Goal: Task Accomplishment & Management: Complete application form

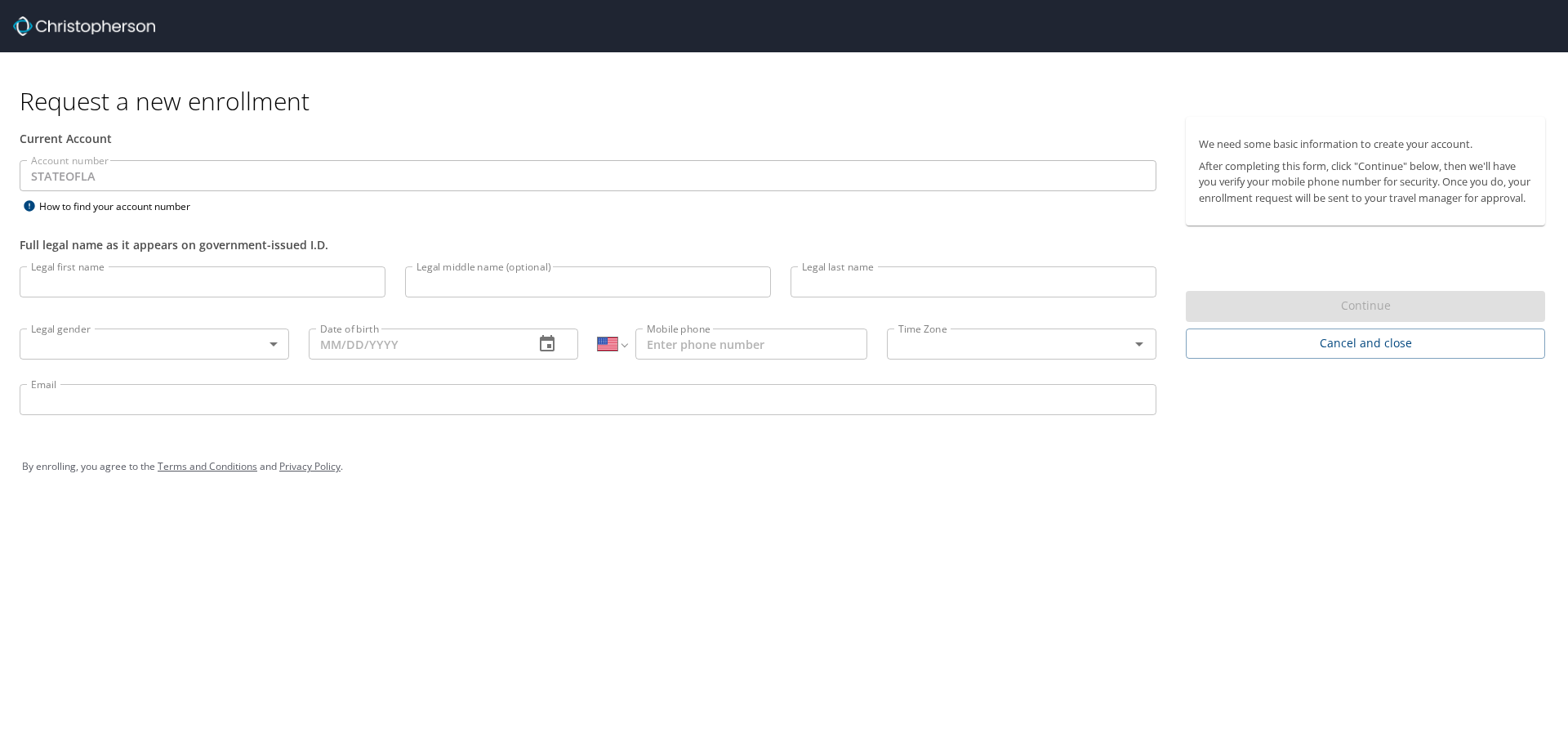
select select "US"
click at [125, 279] on input "Legal first name" at bounding box center [202, 281] width 366 height 31
type input "Alana"
click at [817, 282] on input "Legal last name" at bounding box center [973, 281] width 366 height 31
type input "Loupe"
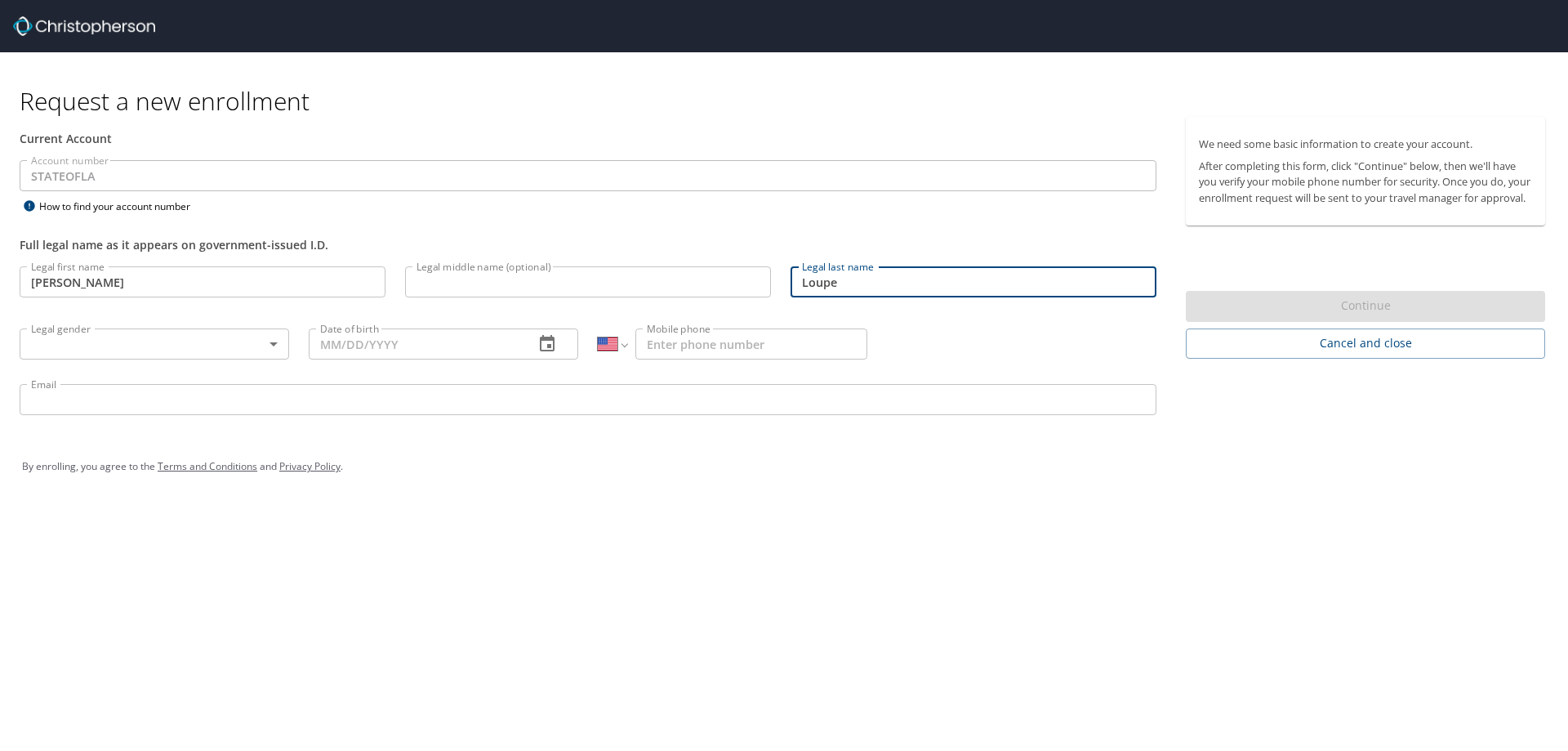
click at [94, 350] on body "Request a new enrollment Current Account Account number STATEOFLA Account numbe…" at bounding box center [784, 376] width 1568 height 751
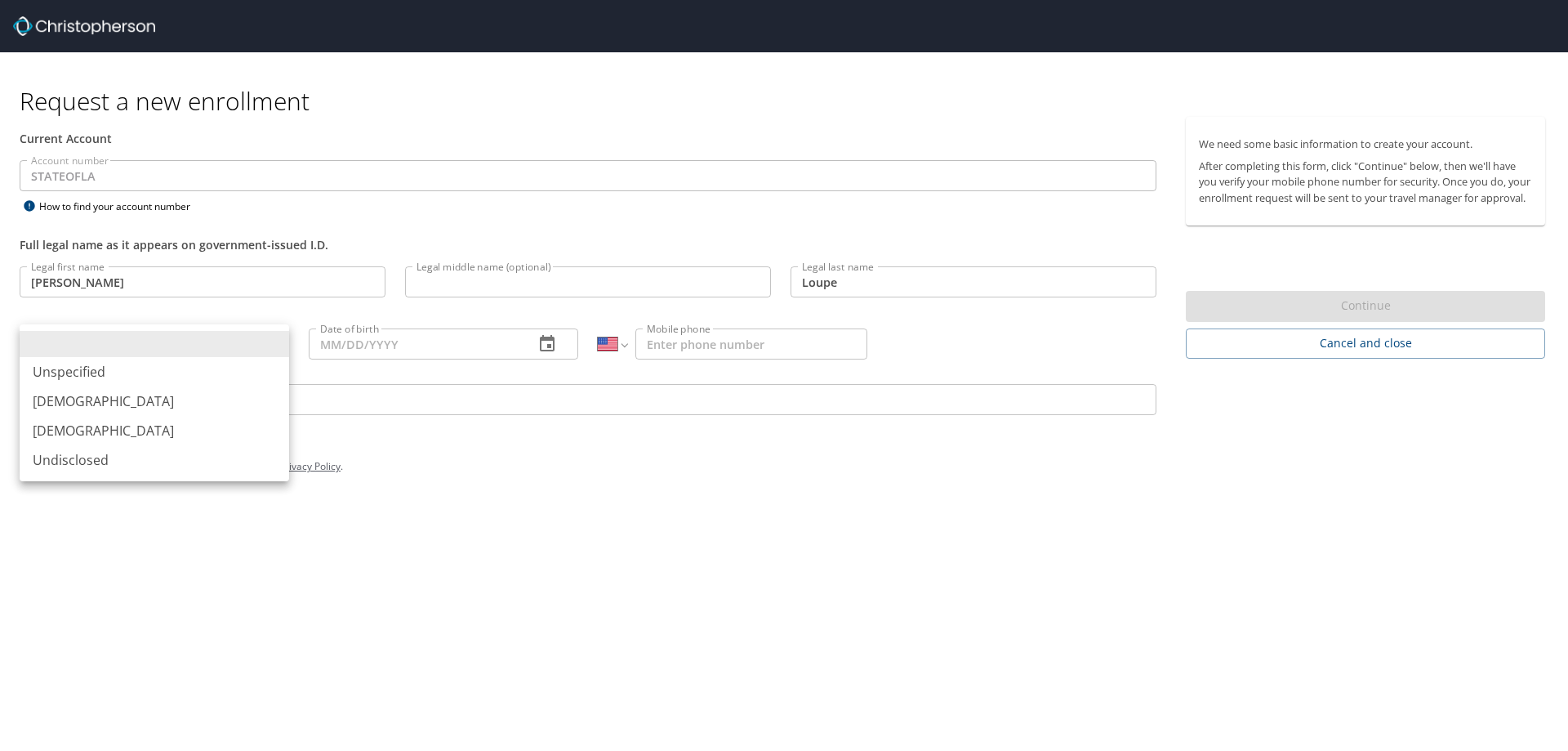
click at [104, 431] on li "Female" at bounding box center [155, 431] width 270 height 29
type input "Female"
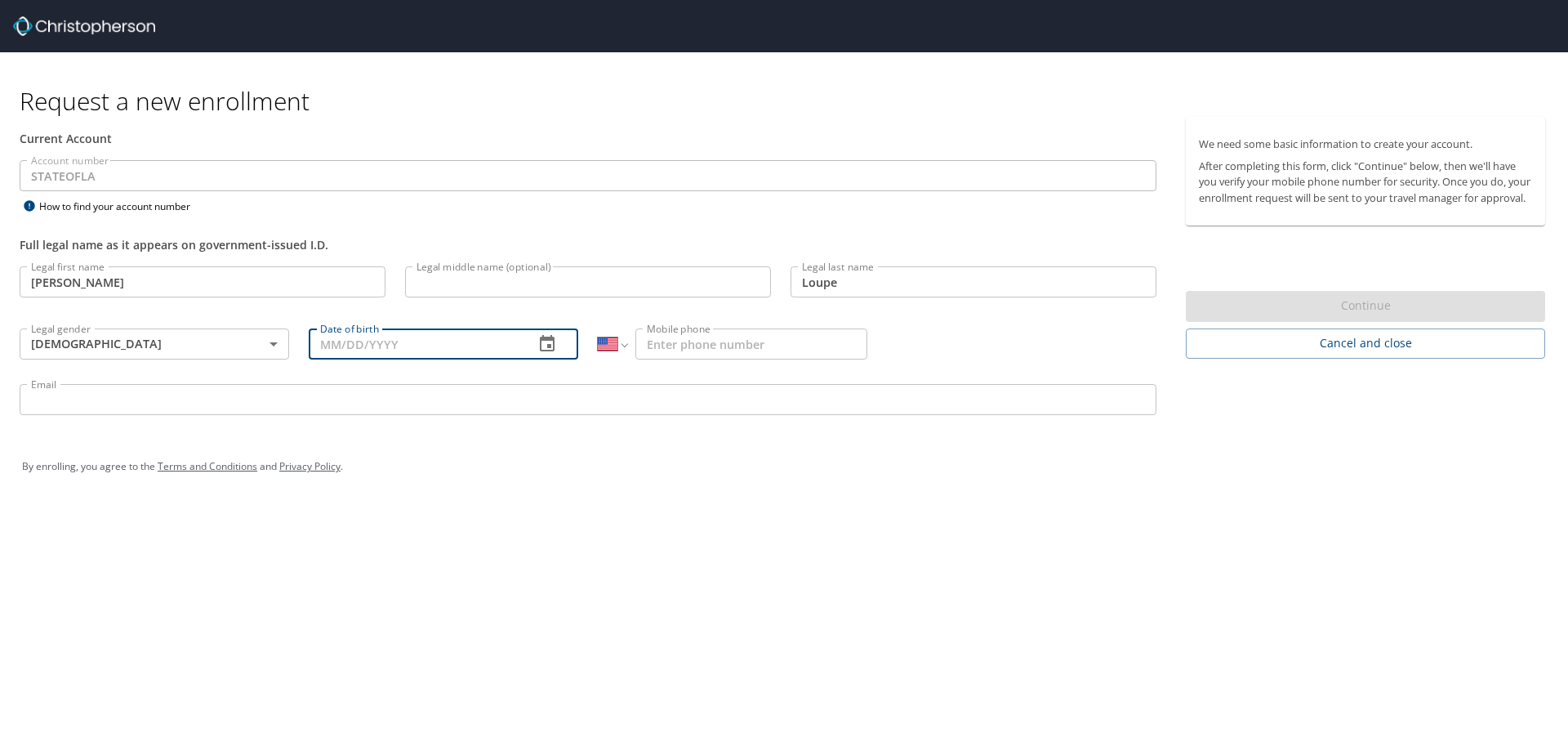
click at [381, 351] on input "Date of birth" at bounding box center [415, 344] width 213 height 31
type input "07/03/1984"
click at [704, 337] on input "Mobile phone" at bounding box center [752, 344] width 232 height 31
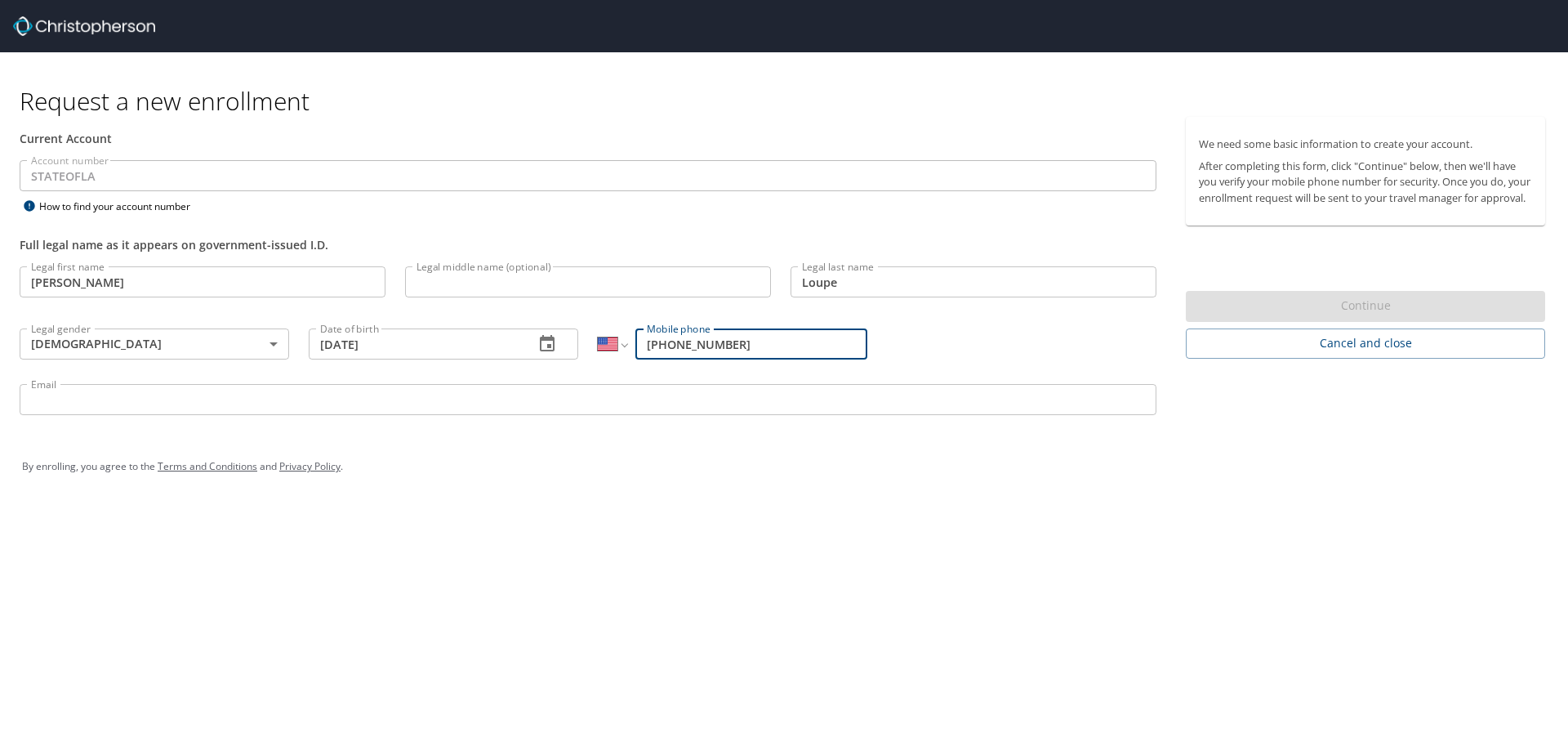
type input "(985) 414-3650"
click at [50, 404] on input "Email" at bounding box center [588, 399] width 1138 height 31
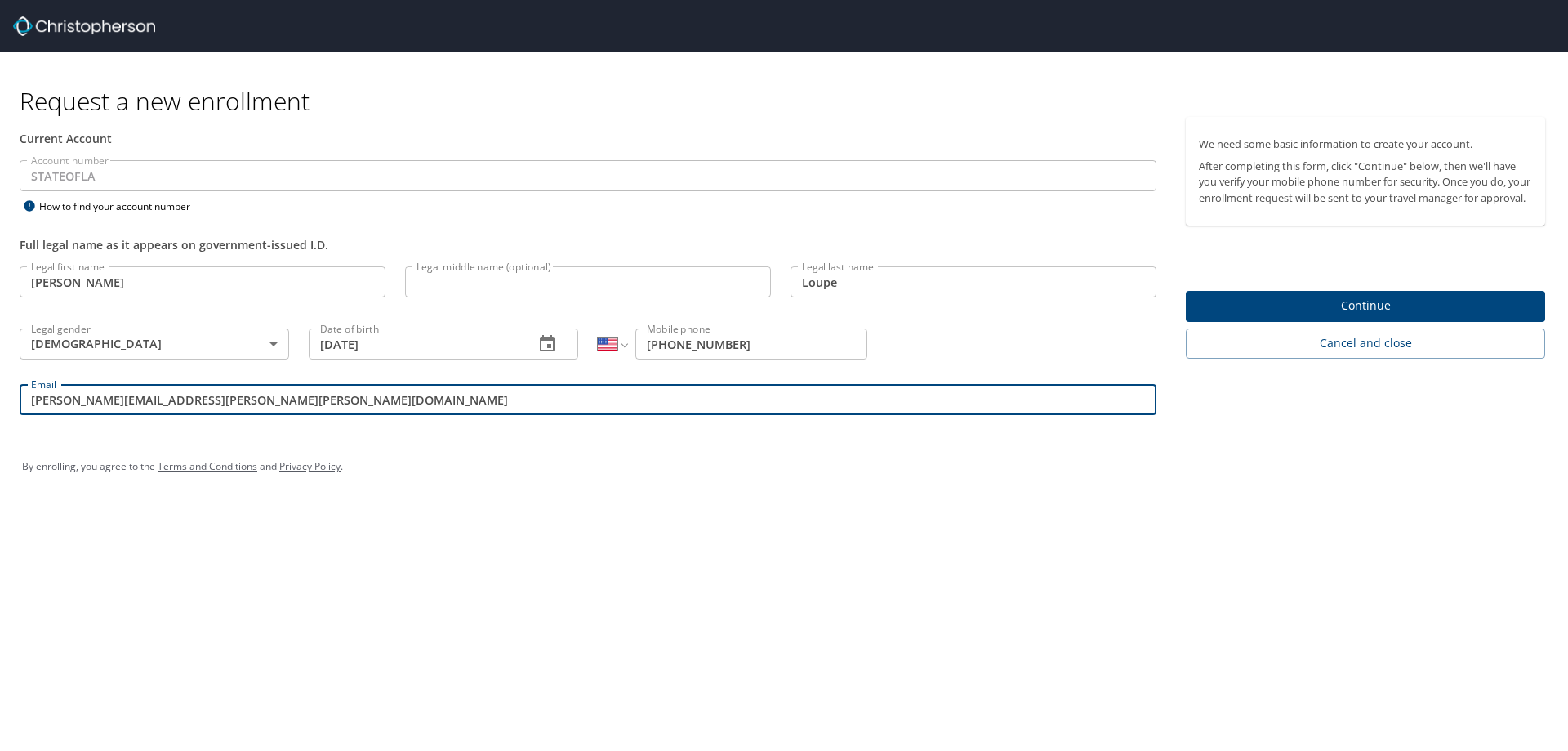
type input "alana.loupe@nicholls.edu"
click at [740, 346] on input "(985) 414-3650" at bounding box center [752, 344] width 232 height 31
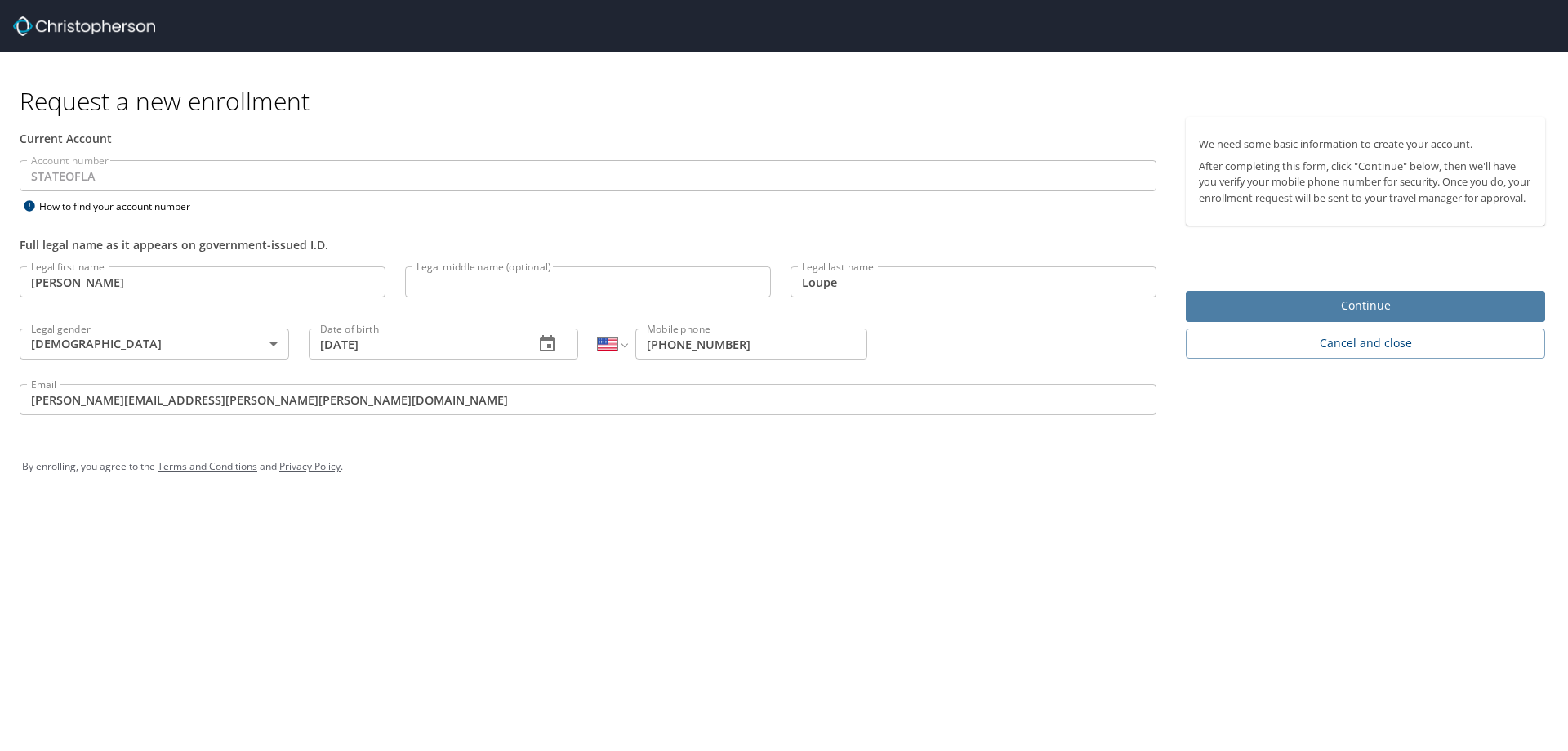
click at [1282, 317] on span "Continue" at bounding box center [1366, 305] width 334 height 20
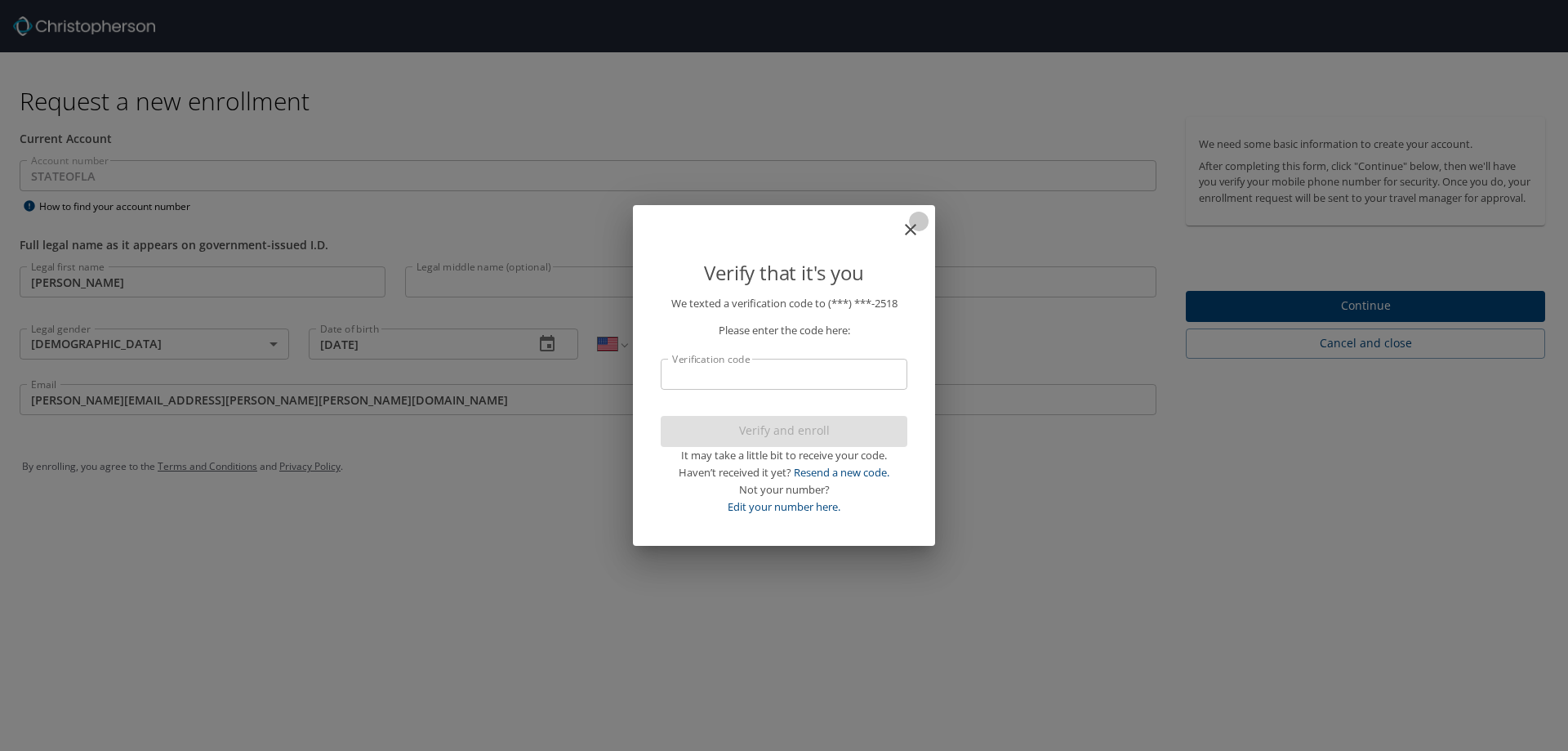
click at [906, 227] on icon "close" at bounding box center [910, 229] width 20 height 20
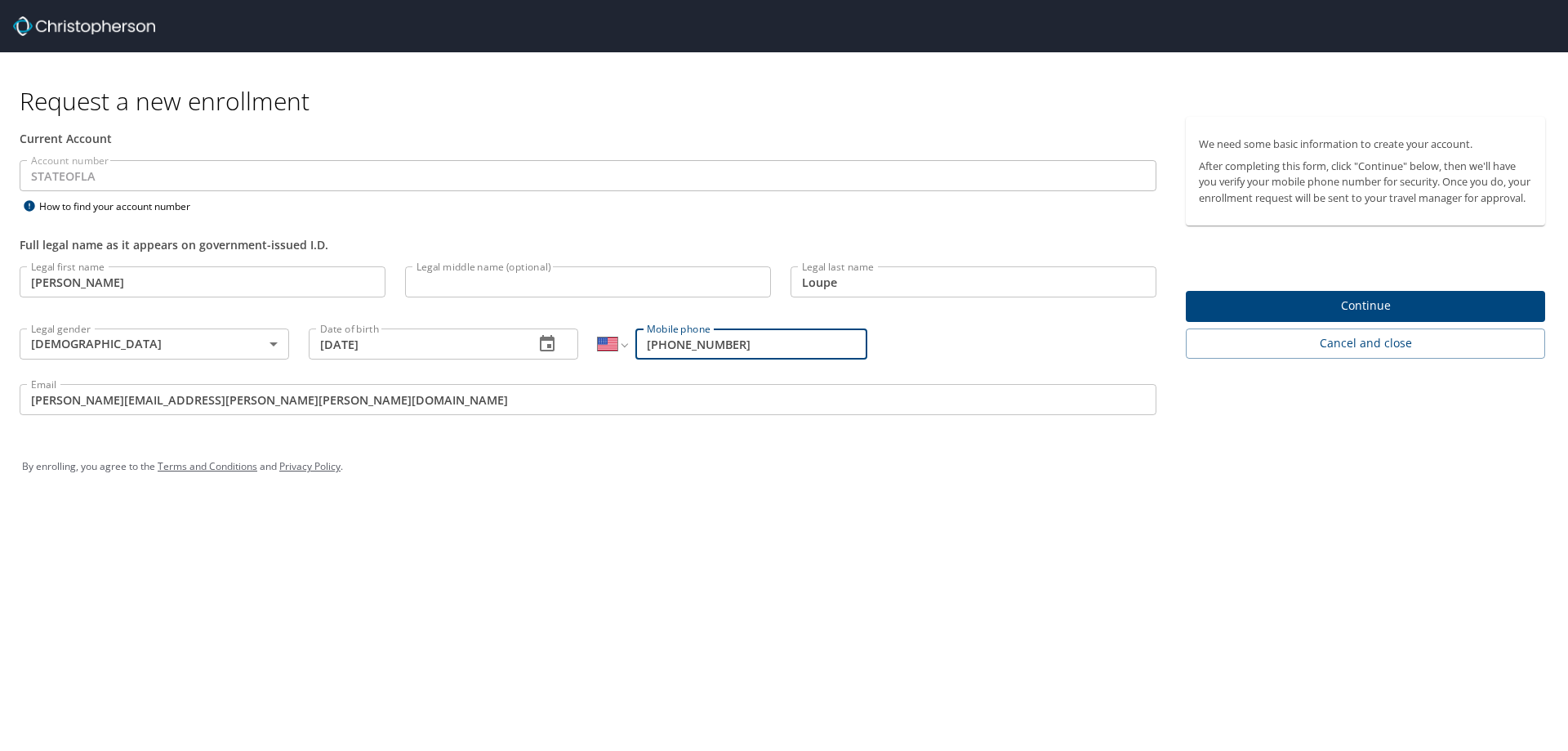
click at [808, 339] on input "(985) 493-2518" at bounding box center [752, 344] width 232 height 31
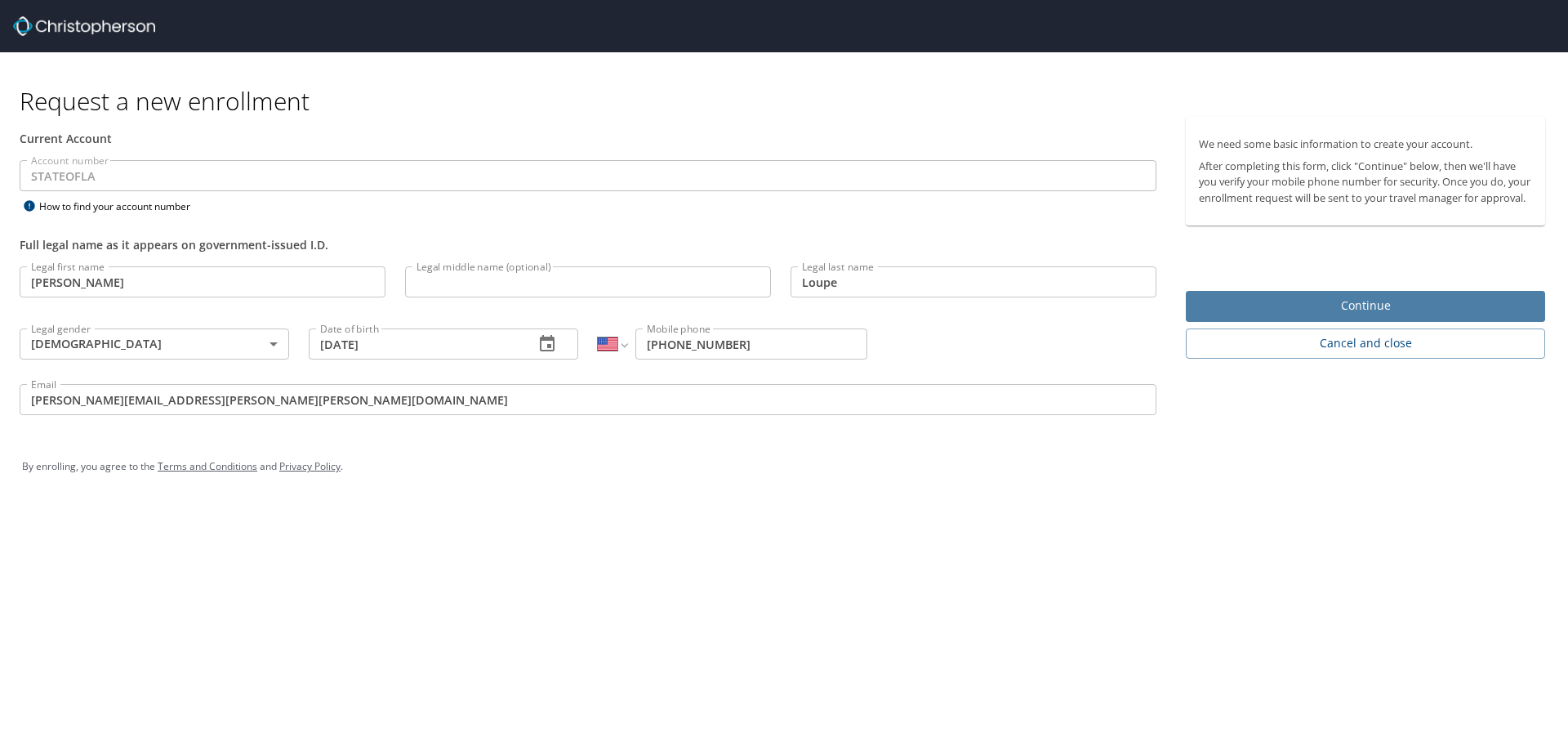
click at [1349, 317] on span "Continue" at bounding box center [1366, 305] width 334 height 20
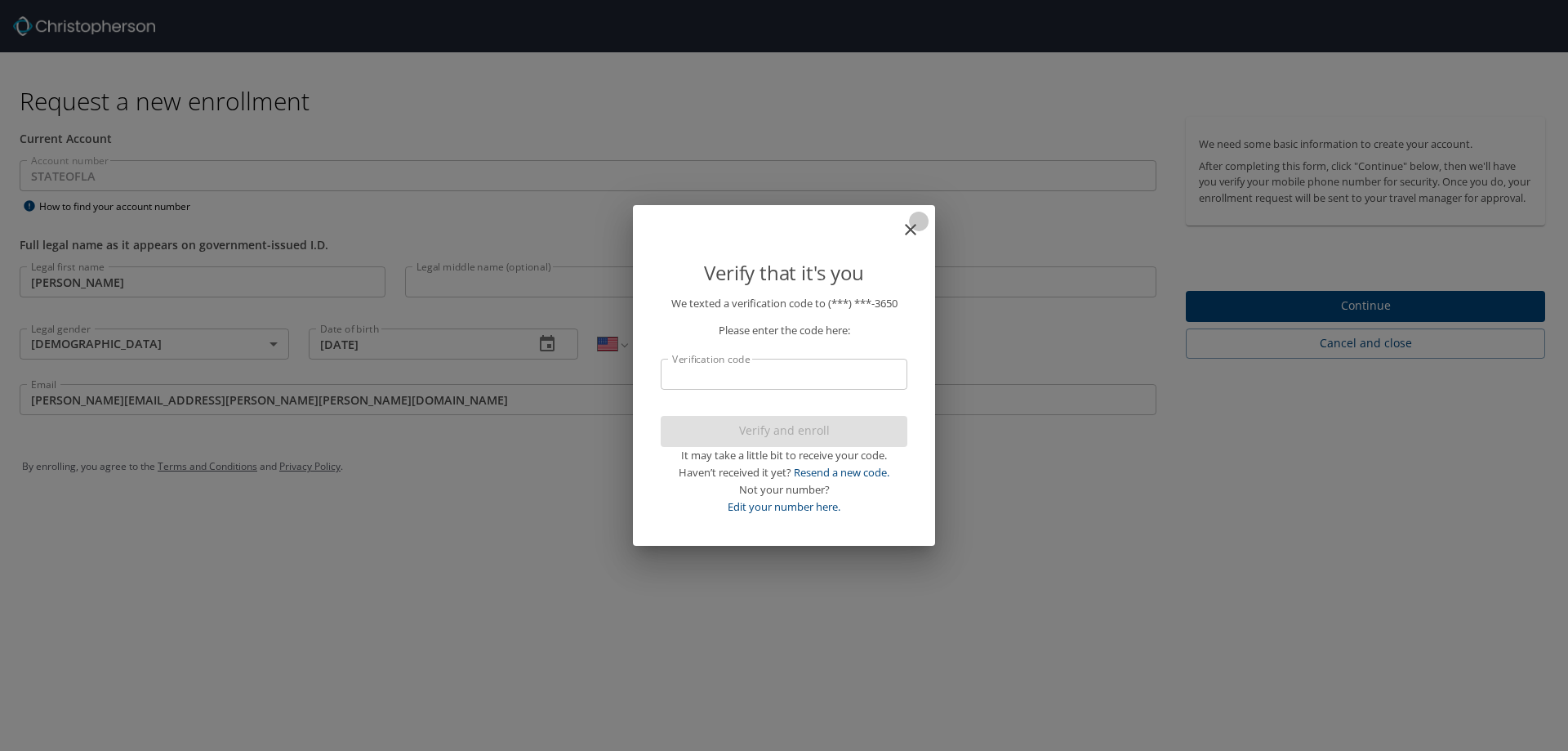
click at [918, 224] on icon "close" at bounding box center [910, 229] width 20 height 20
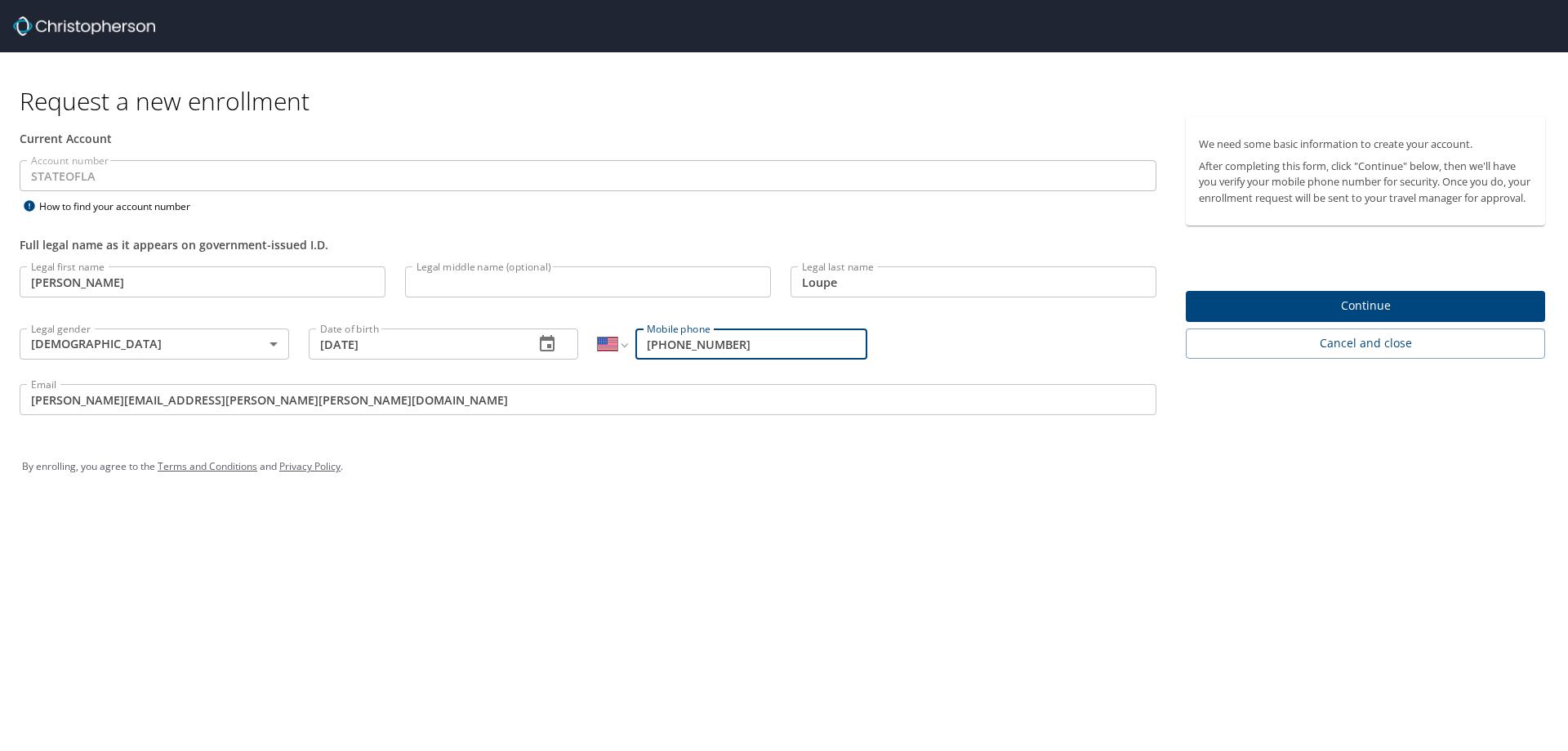
click at [744, 349] on input "(985) 414-3650" at bounding box center [752, 344] width 232 height 31
type input "9"
type input "(985) 493-2518"
click at [1276, 317] on span "Continue" at bounding box center [1366, 305] width 334 height 20
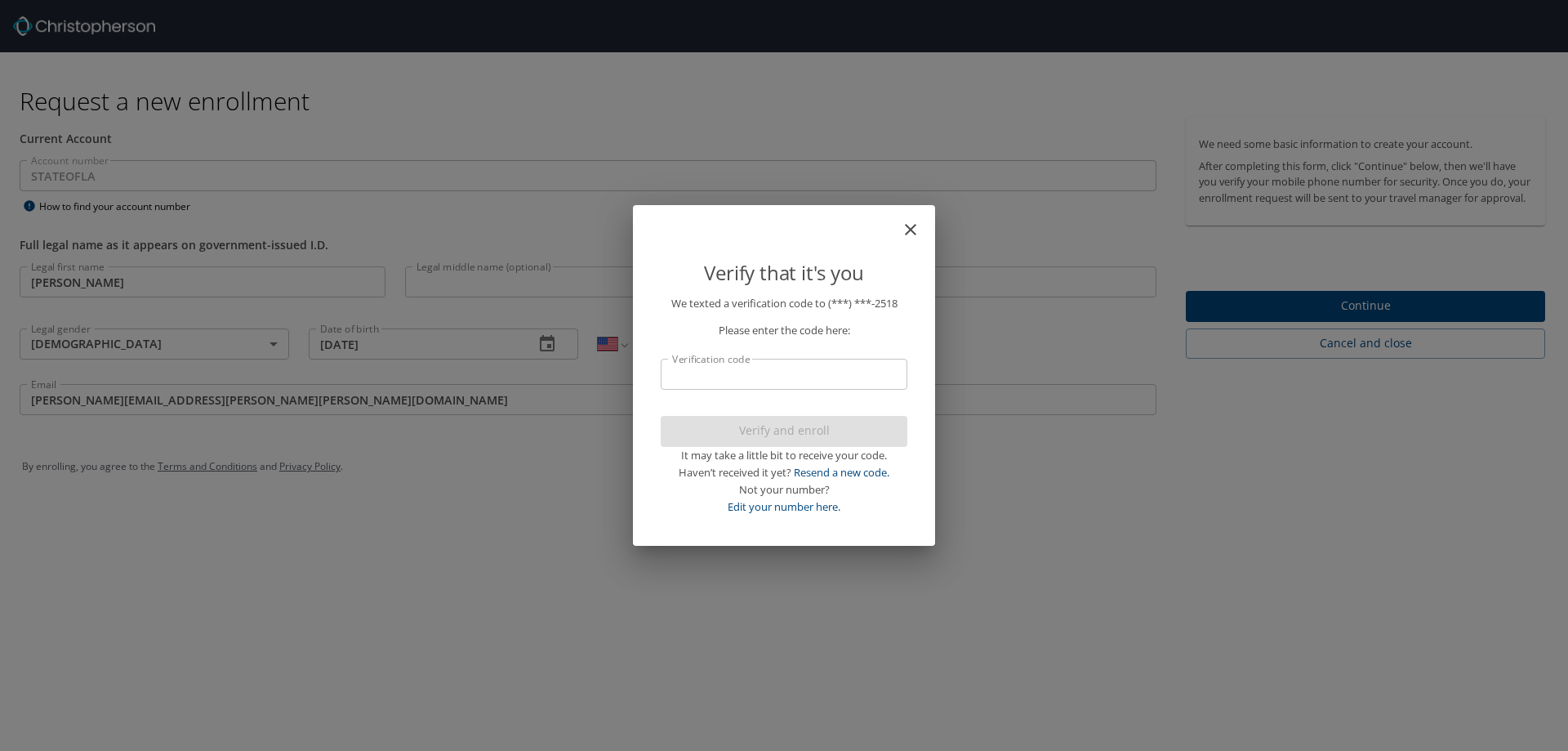
click at [780, 376] on input "Verification code" at bounding box center [784, 374] width 247 height 31
paste input "496288"
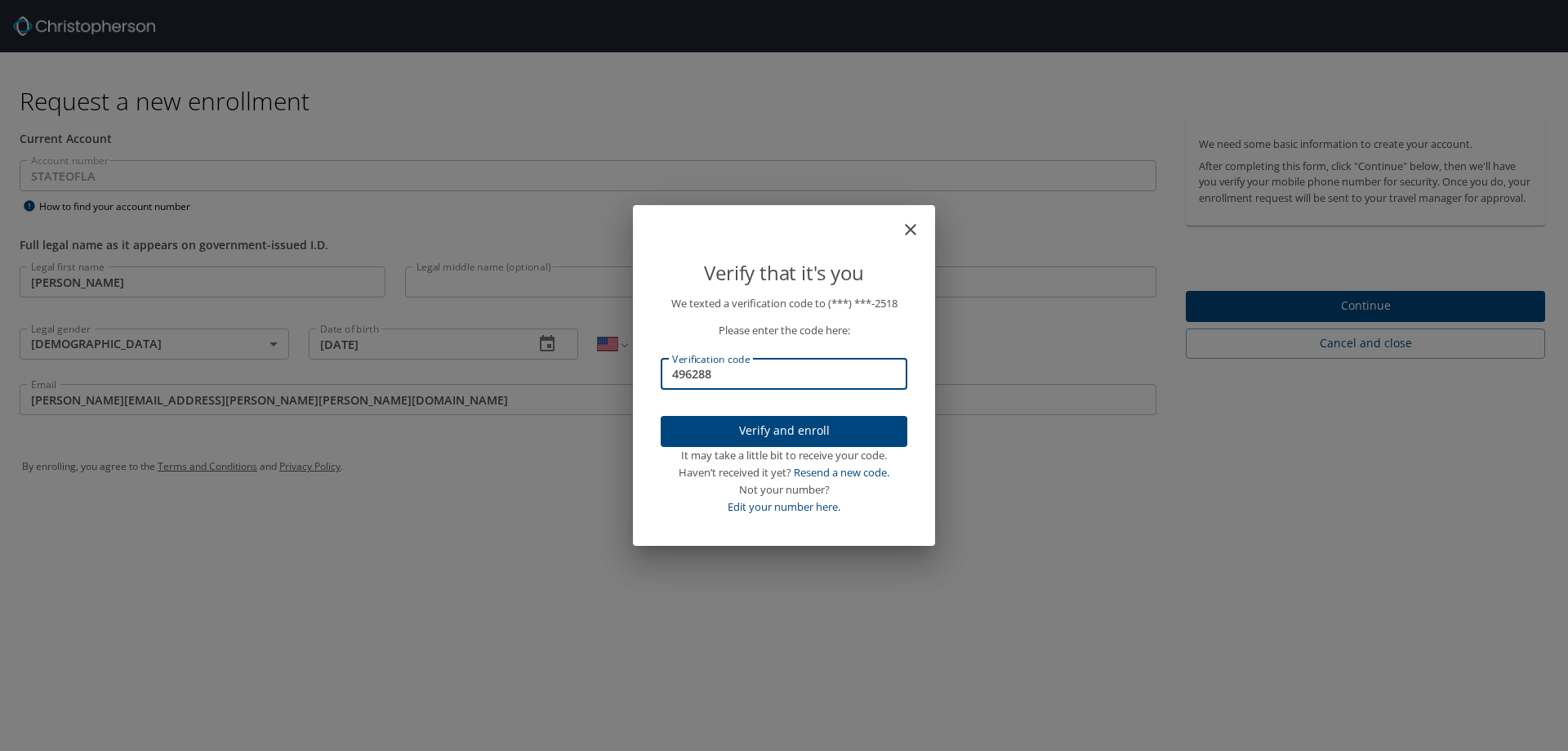
type input "496288"
click at [800, 421] on span "Verify and enroll" at bounding box center [784, 431] width 220 height 20
click at [1240, 321] on div "Verify that it's you We texted a verification code to (***) ***- 2518 Please en…" at bounding box center [784, 376] width 1568 height 751
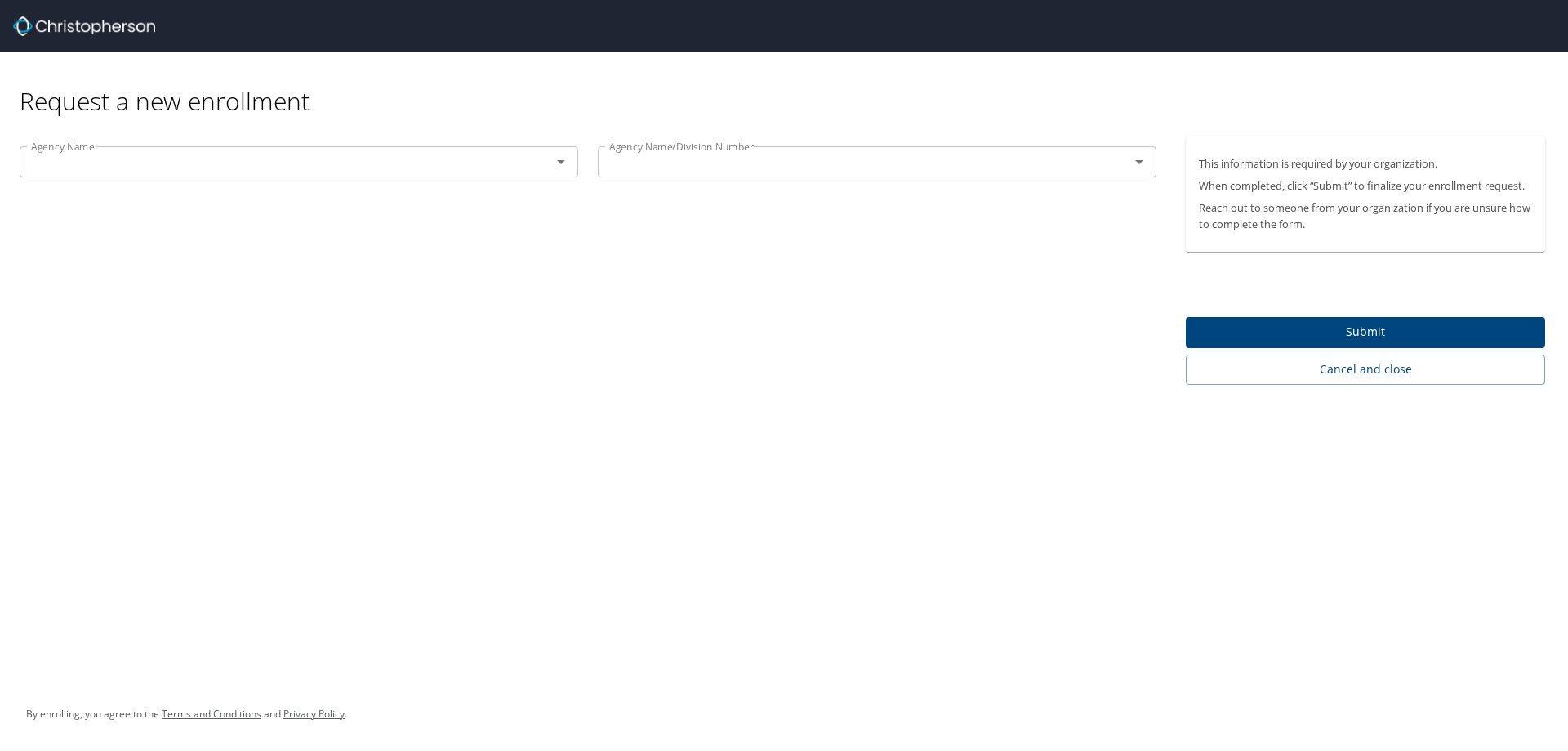
click at [797, 164] on input "text" at bounding box center [852, 162] width 501 height 21
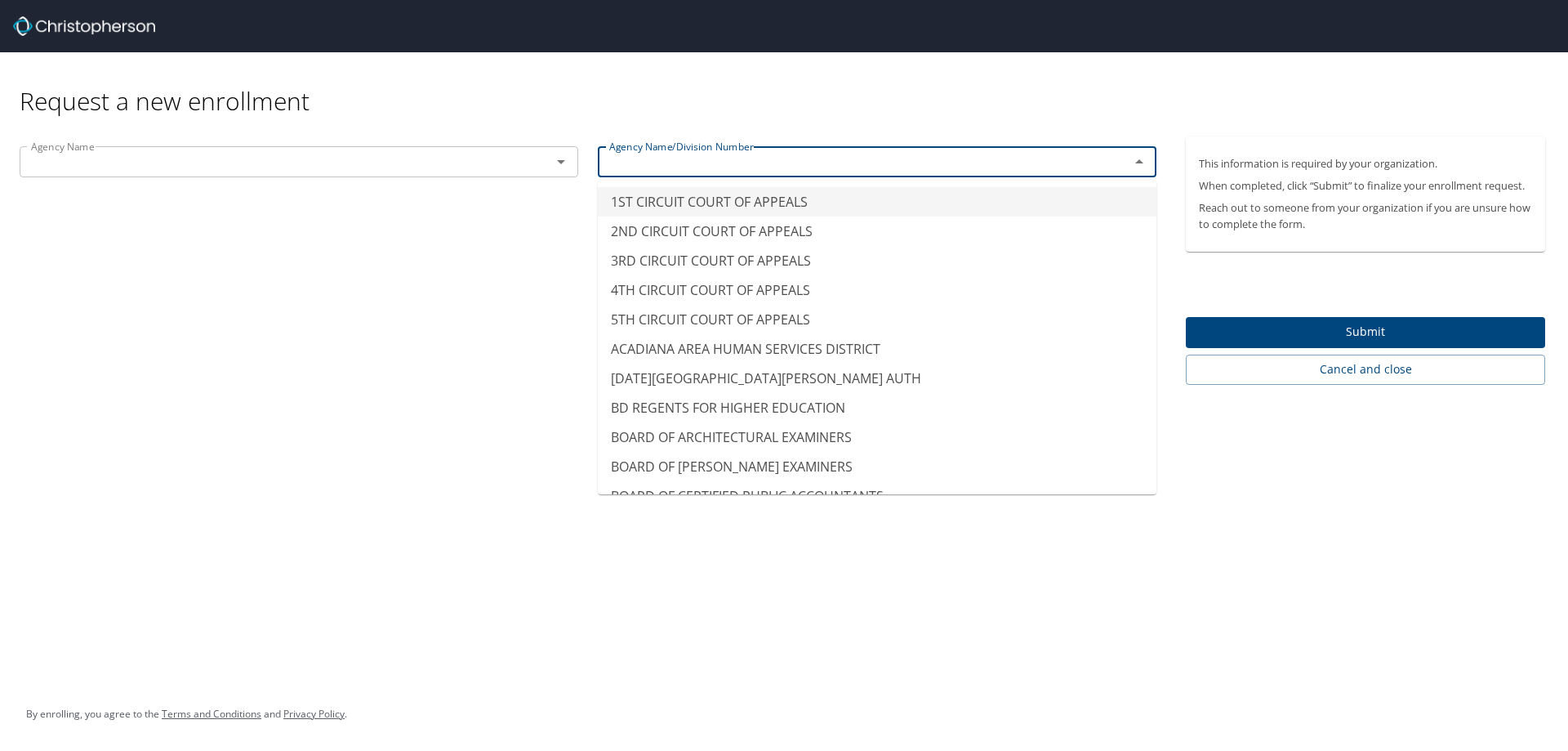
click at [797, 164] on input "text" at bounding box center [852, 162] width 501 height 21
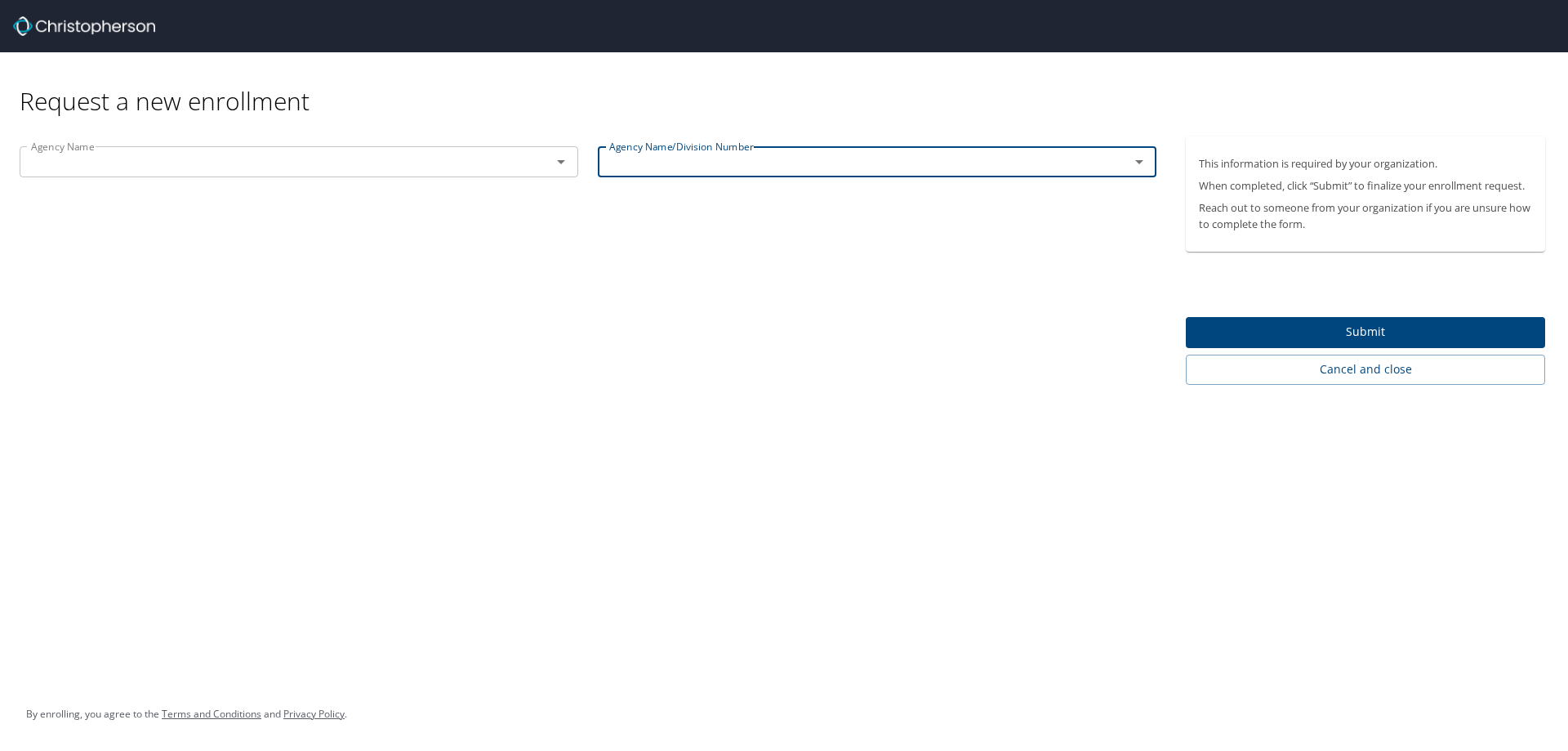
click at [466, 162] on input "text" at bounding box center [275, 162] width 501 height 21
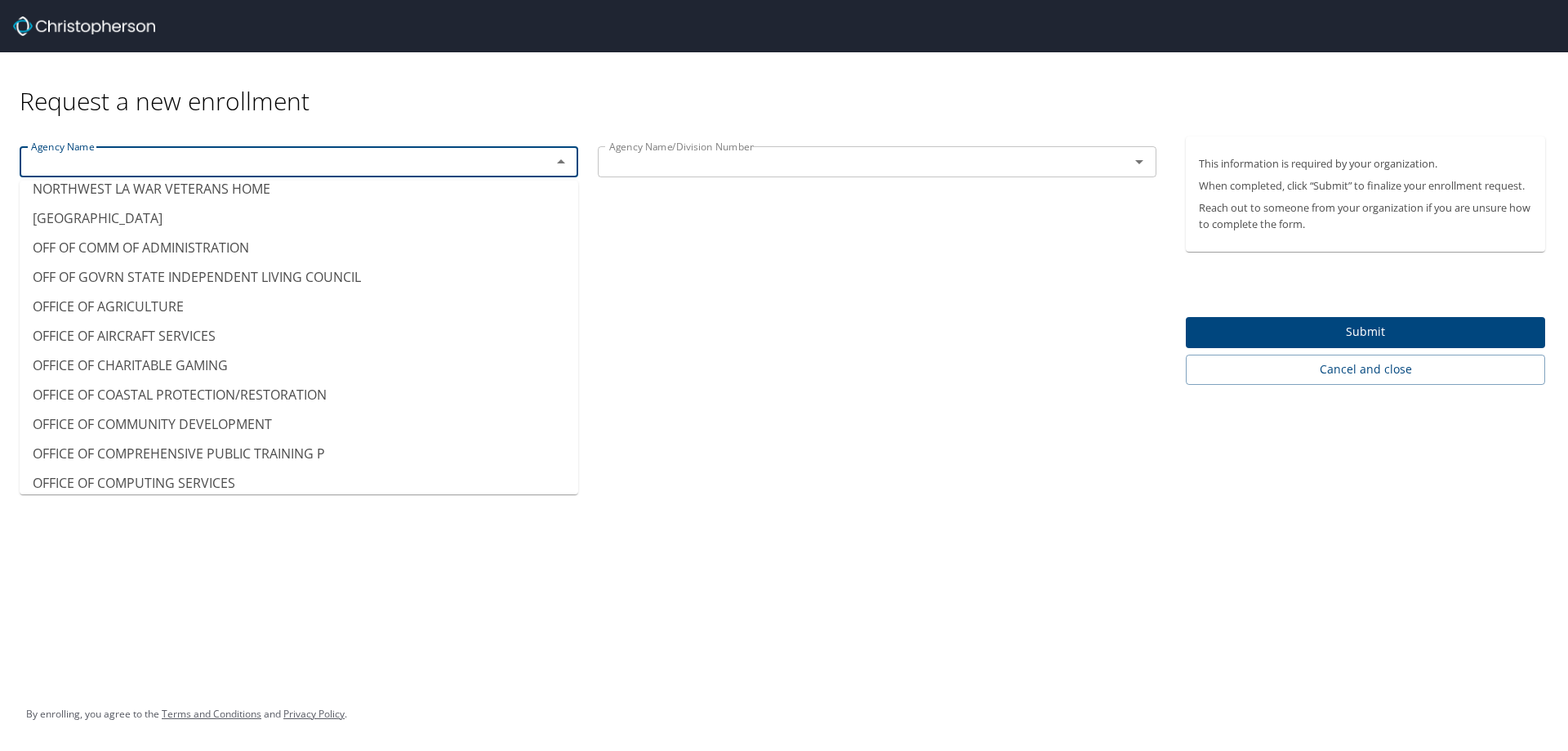
scroll to position [8869, 0]
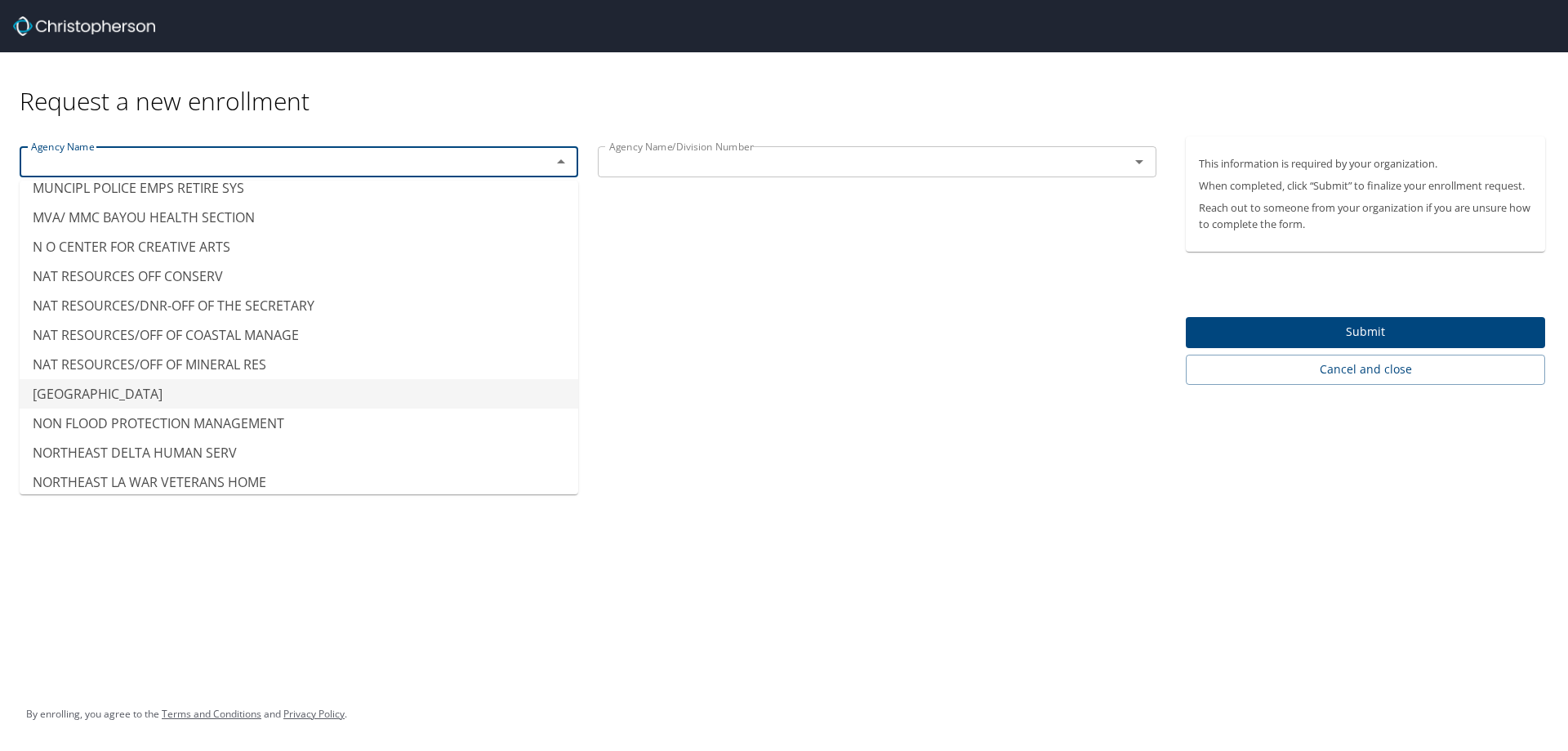
click at [235, 402] on li "NICHOLLS STATE UNIVERSITY" at bounding box center [299, 394] width 559 height 29
type input "NICHOLLS STATE UNIVERSITY"
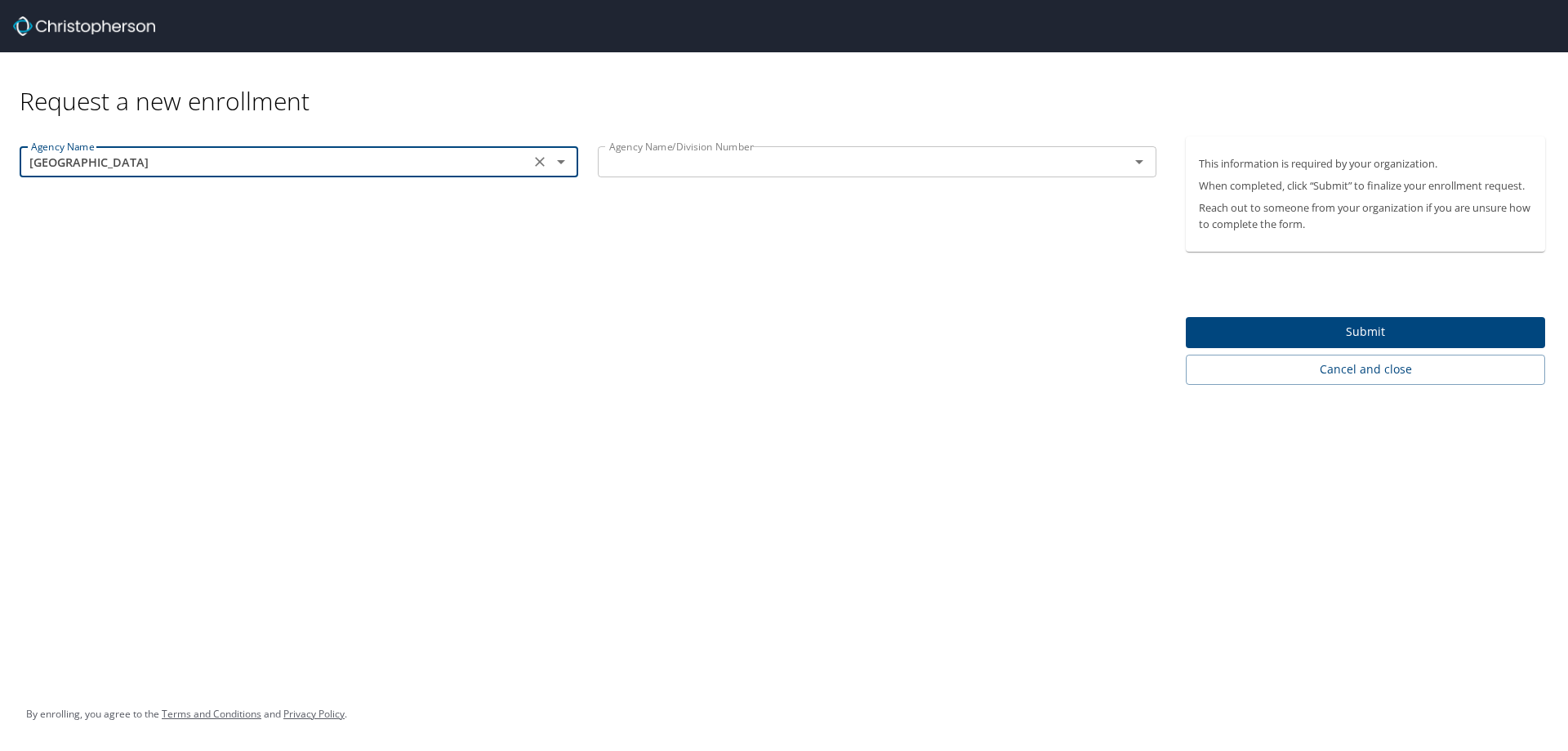
click at [719, 166] on input "text" at bounding box center [852, 162] width 501 height 21
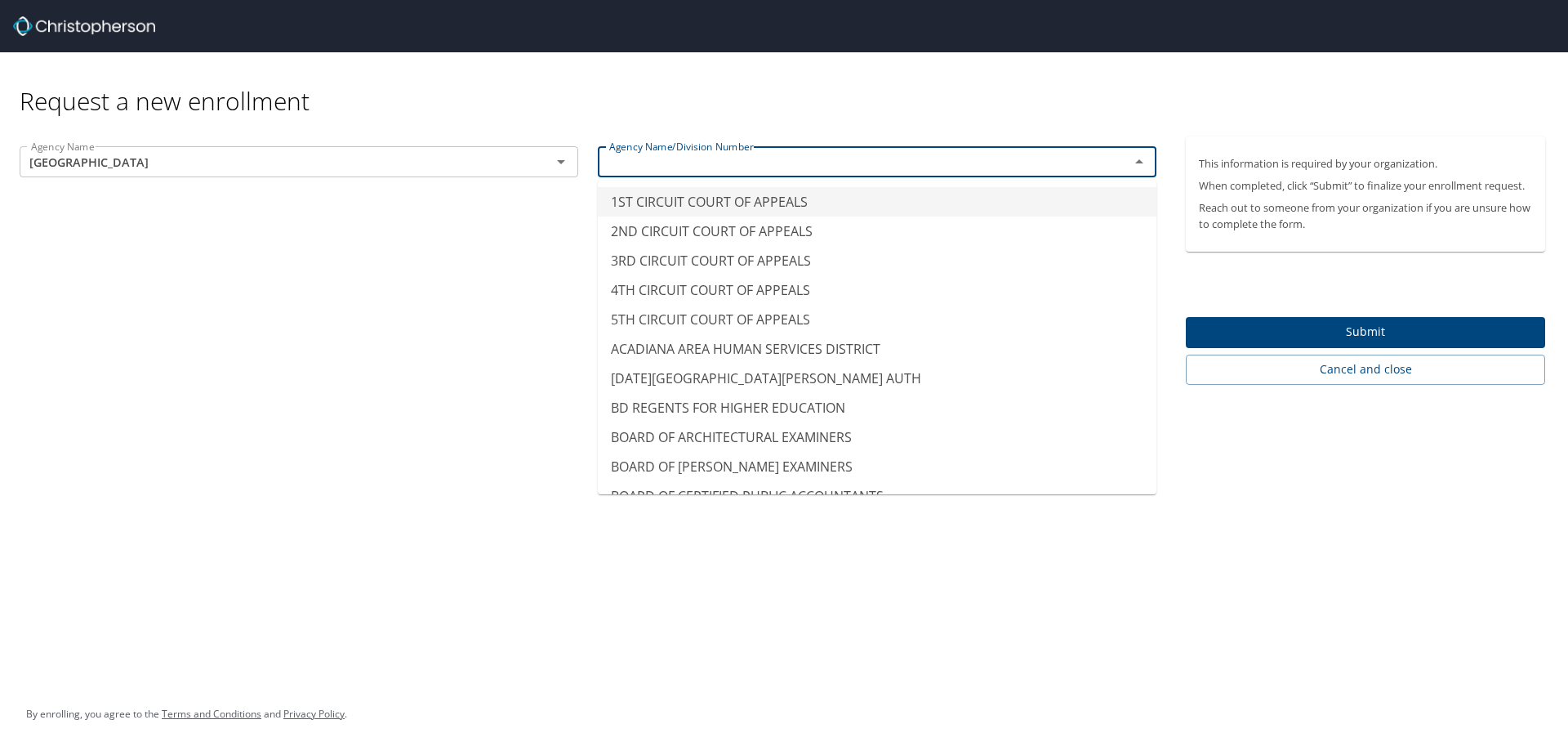
click at [1143, 164] on icon "Close" at bounding box center [1139, 162] width 9 height 4
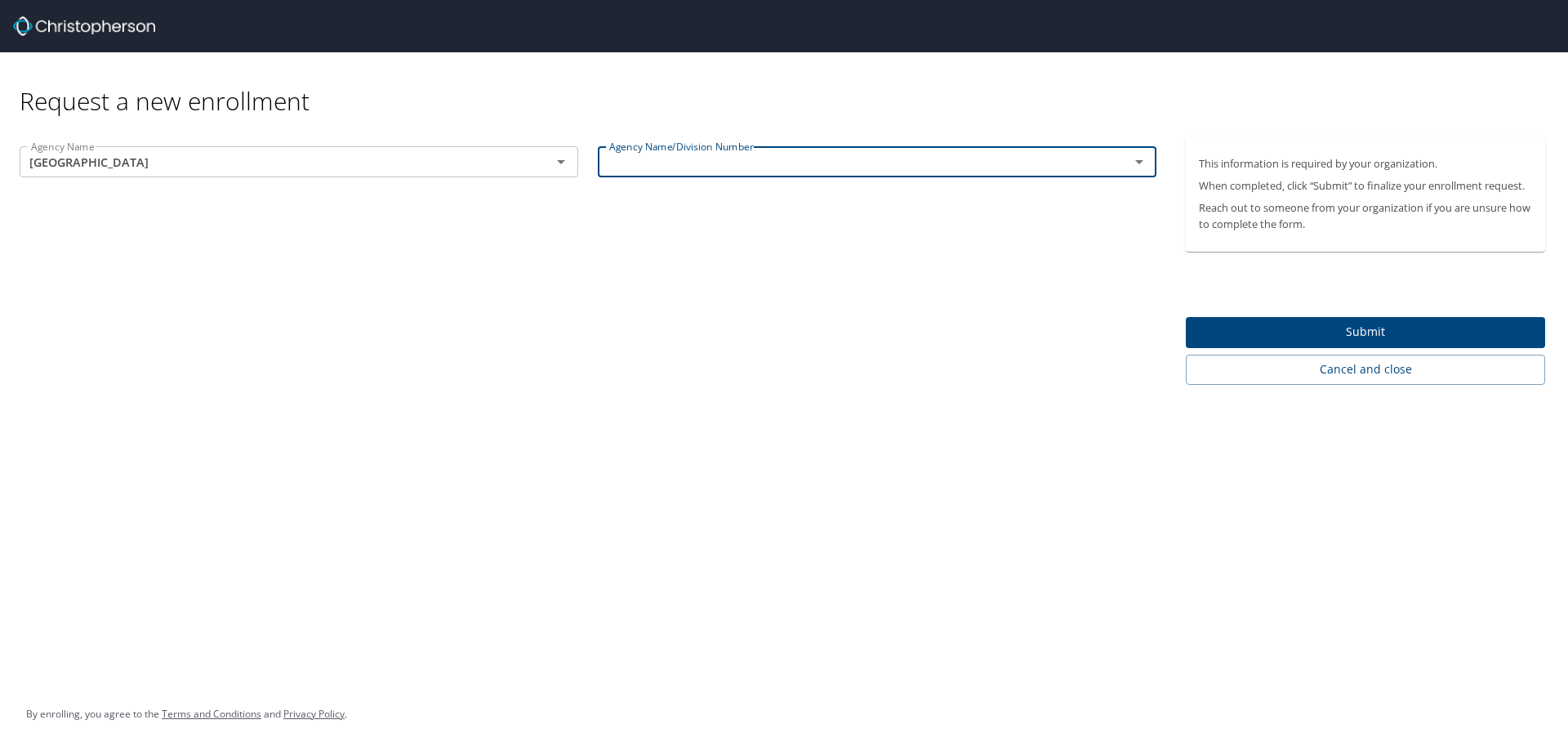
click at [1143, 164] on icon "Open" at bounding box center [1139, 162] width 20 height 20
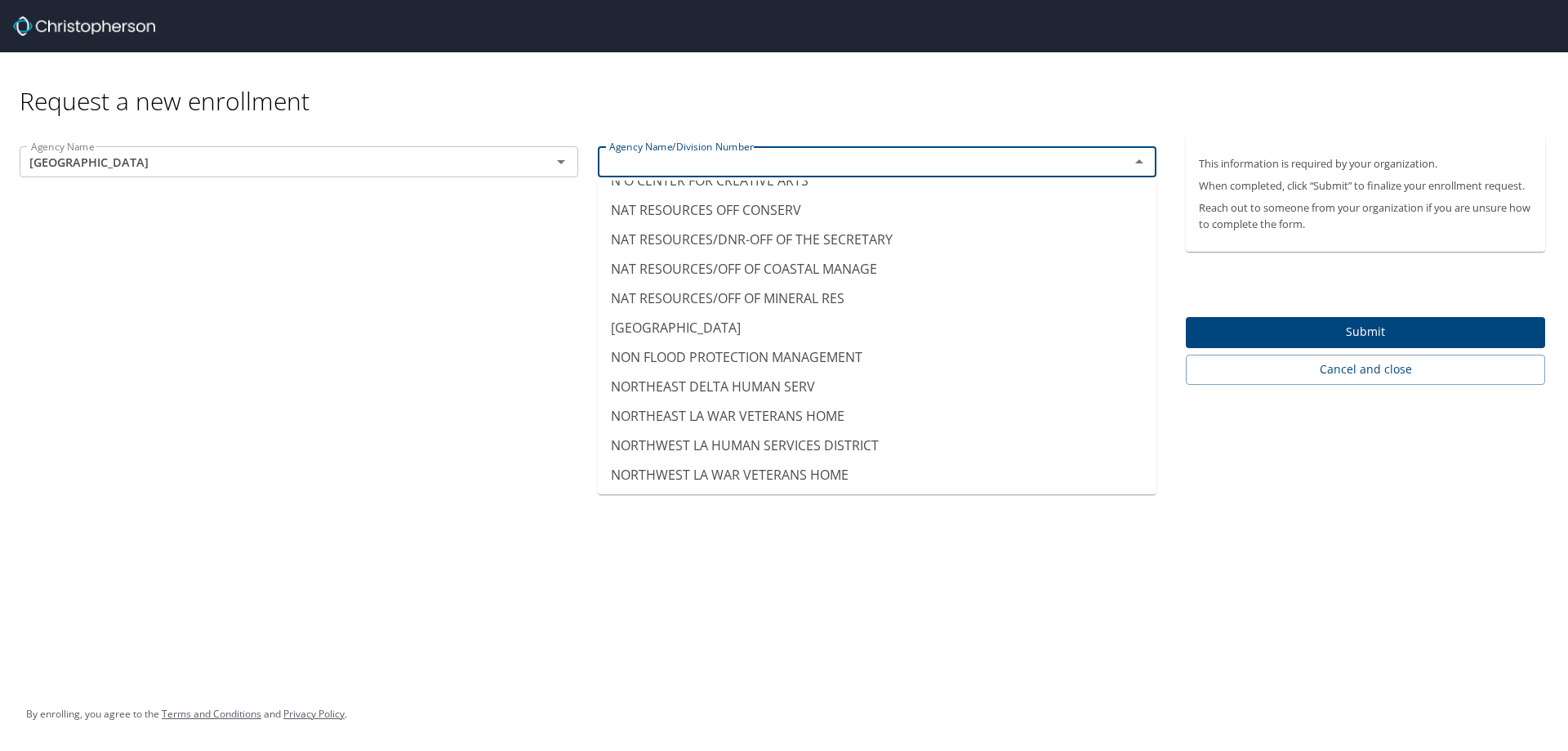
scroll to position [8907, 0]
click at [882, 330] on li "NICHOLLS STATE UNIVERSITY" at bounding box center [877, 326] width 559 height 29
type input "NICHOLLS STATE UNIVERSITY"
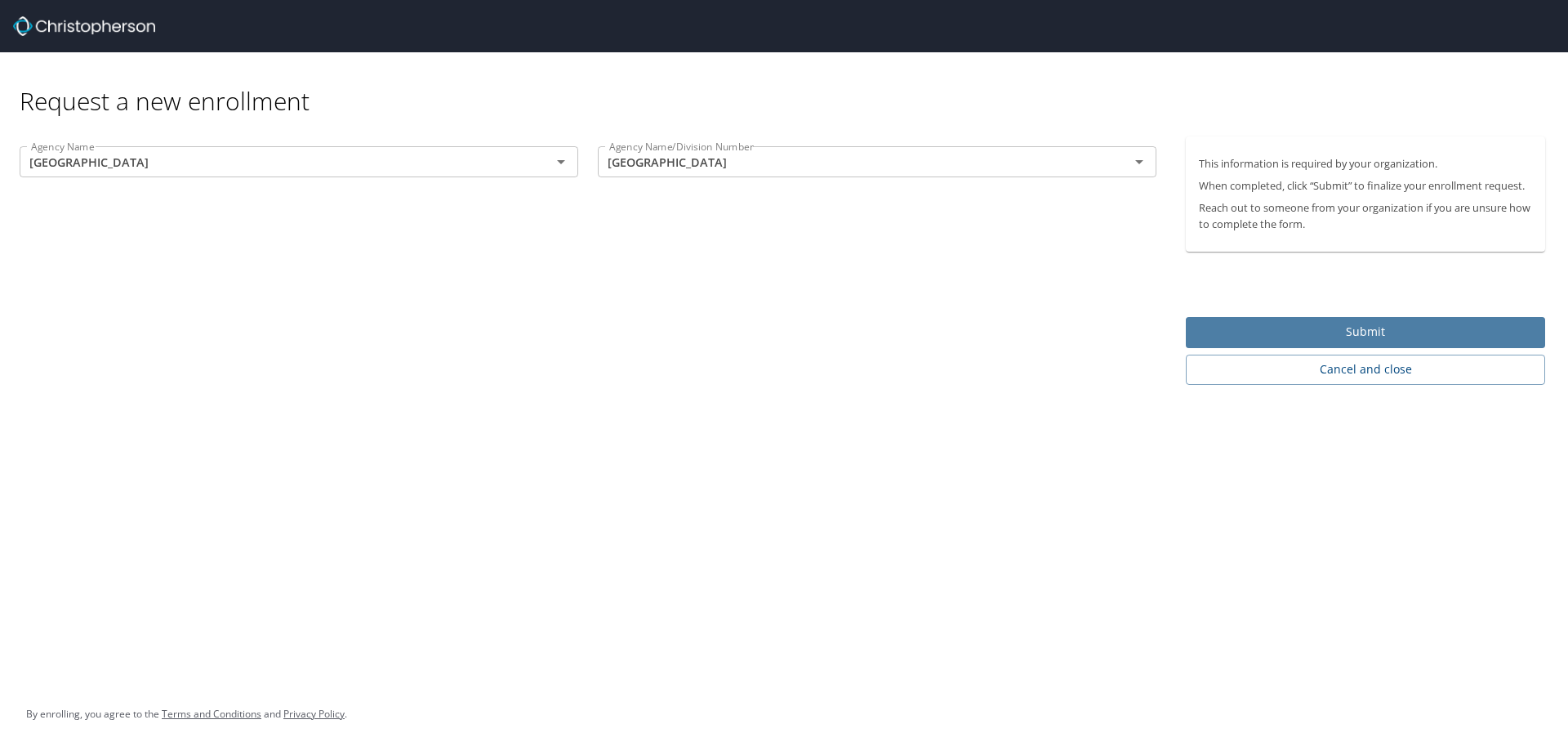
click at [1260, 326] on span "Submit" at bounding box center [1366, 332] width 334 height 20
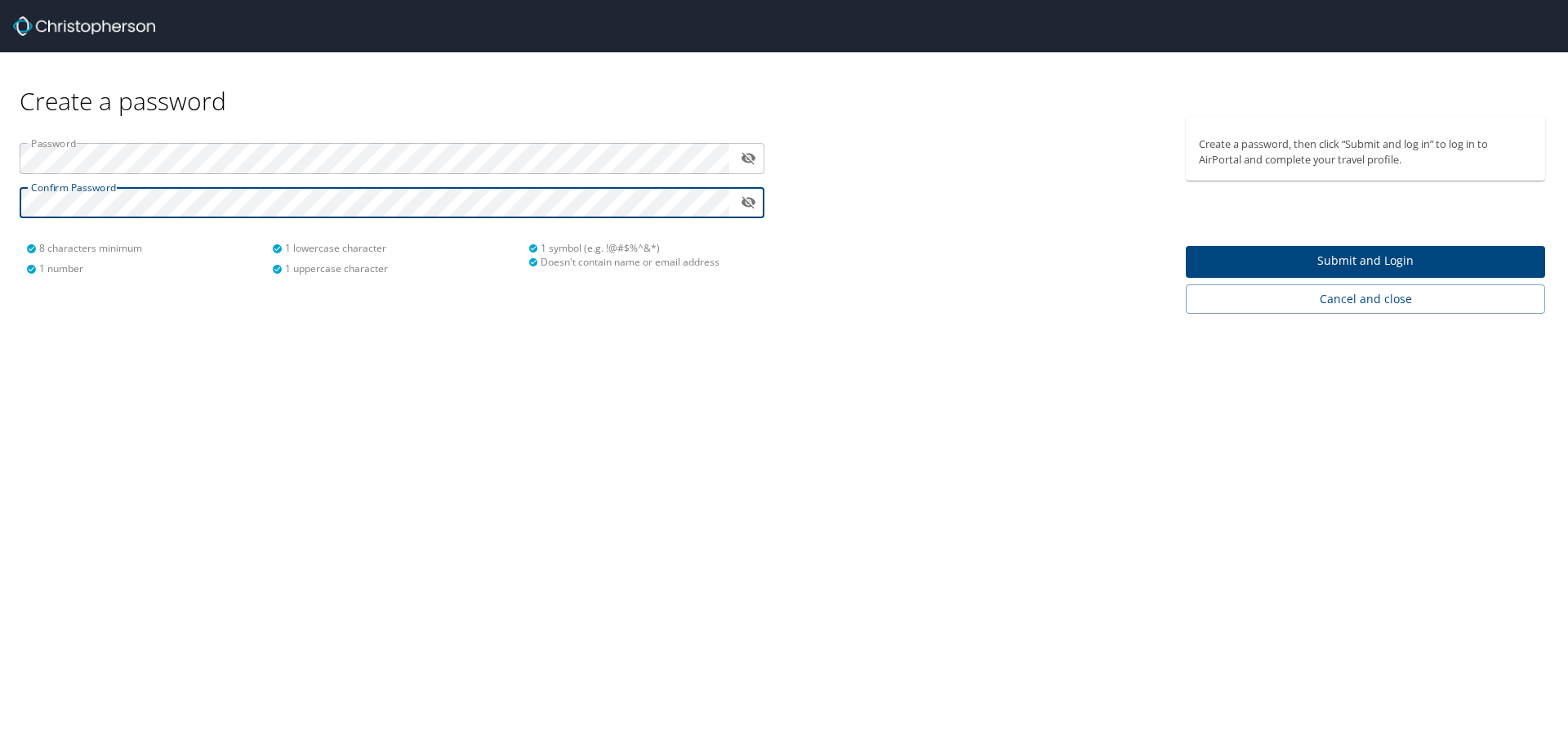
click at [1214, 247] on button "Submit and Login" at bounding box center [1366, 262] width 359 height 32
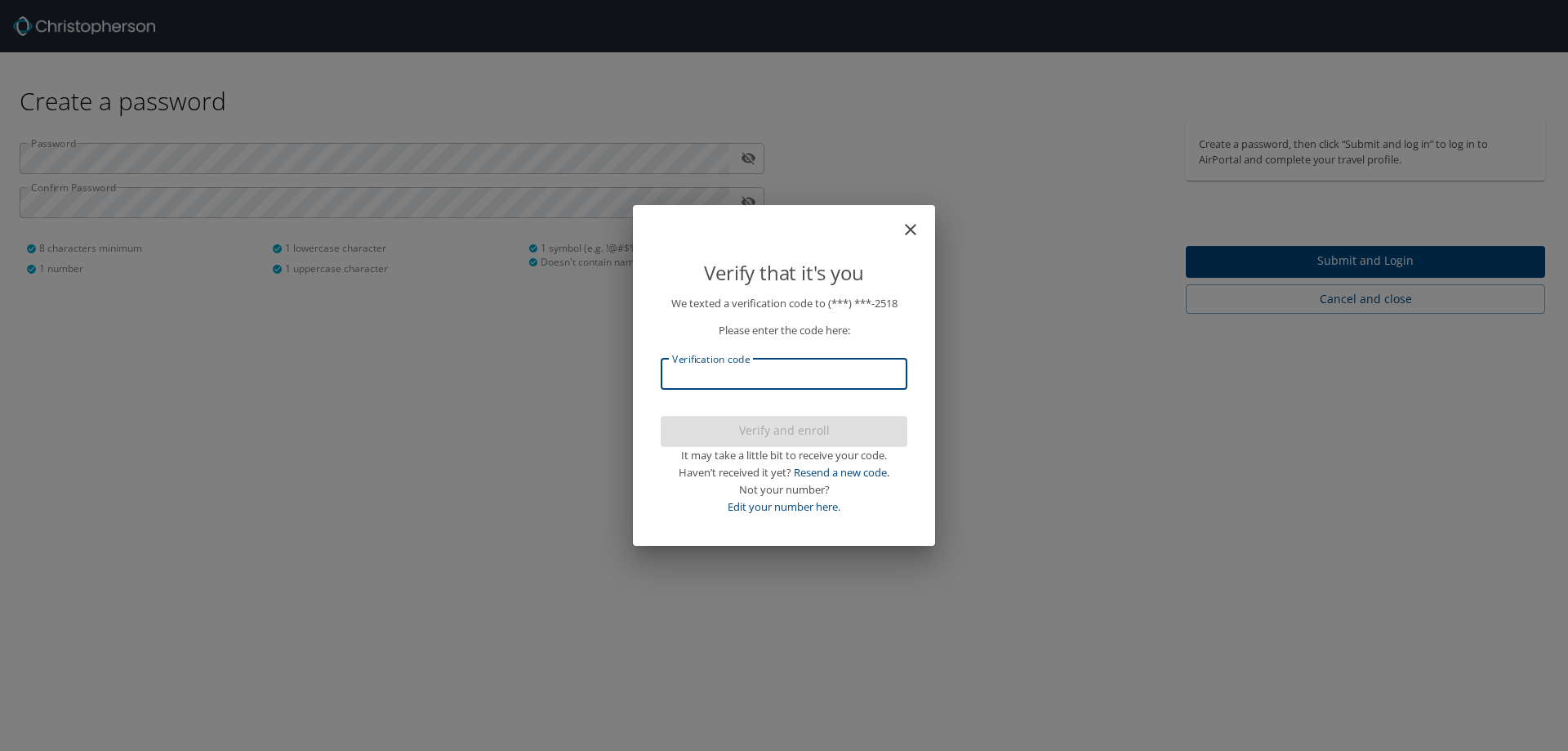
click at [748, 373] on input "Verification code" at bounding box center [784, 374] width 247 height 31
paste input "301927"
type input "301927"
click at [834, 431] on span "Verify and enroll" at bounding box center [784, 431] width 220 height 20
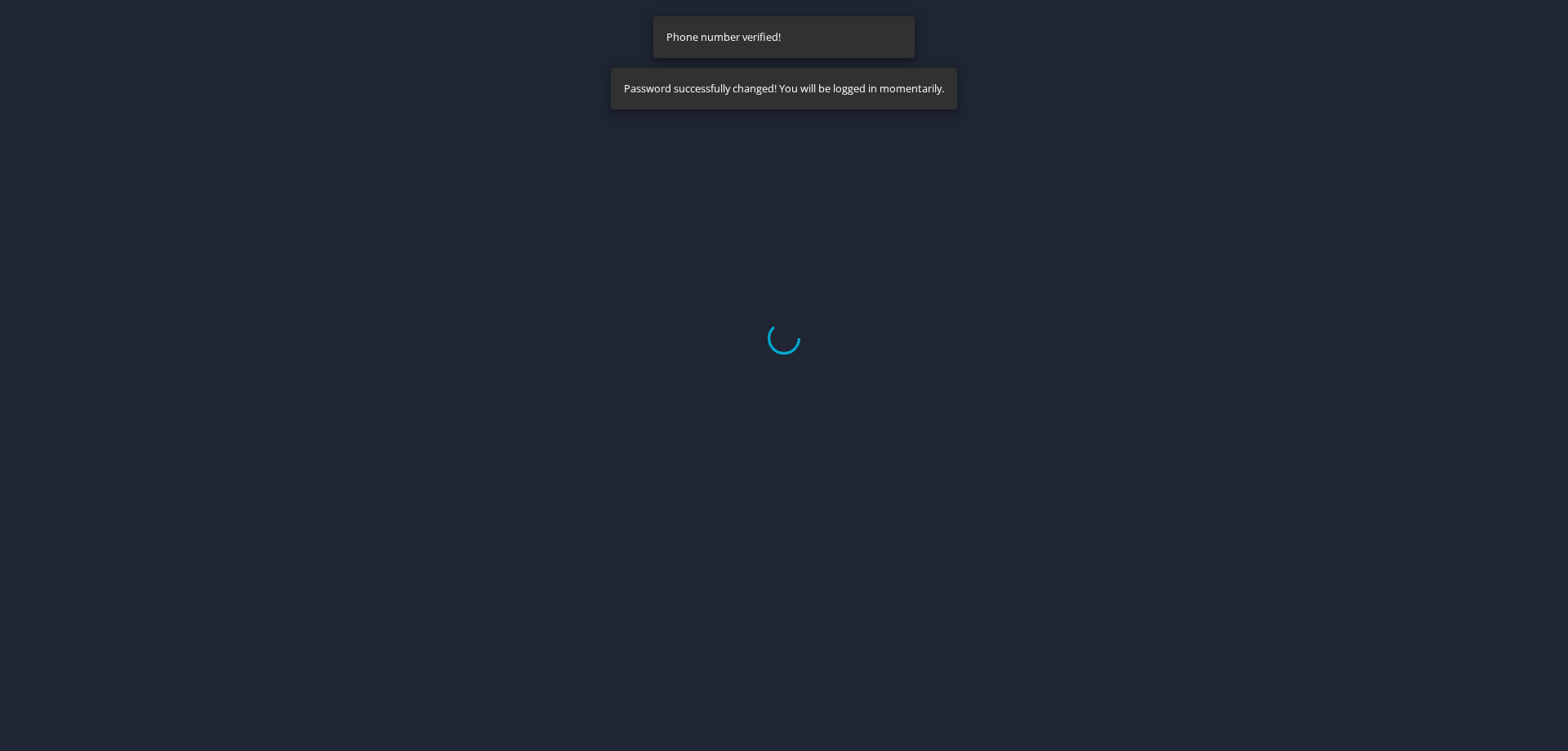
select select "US"
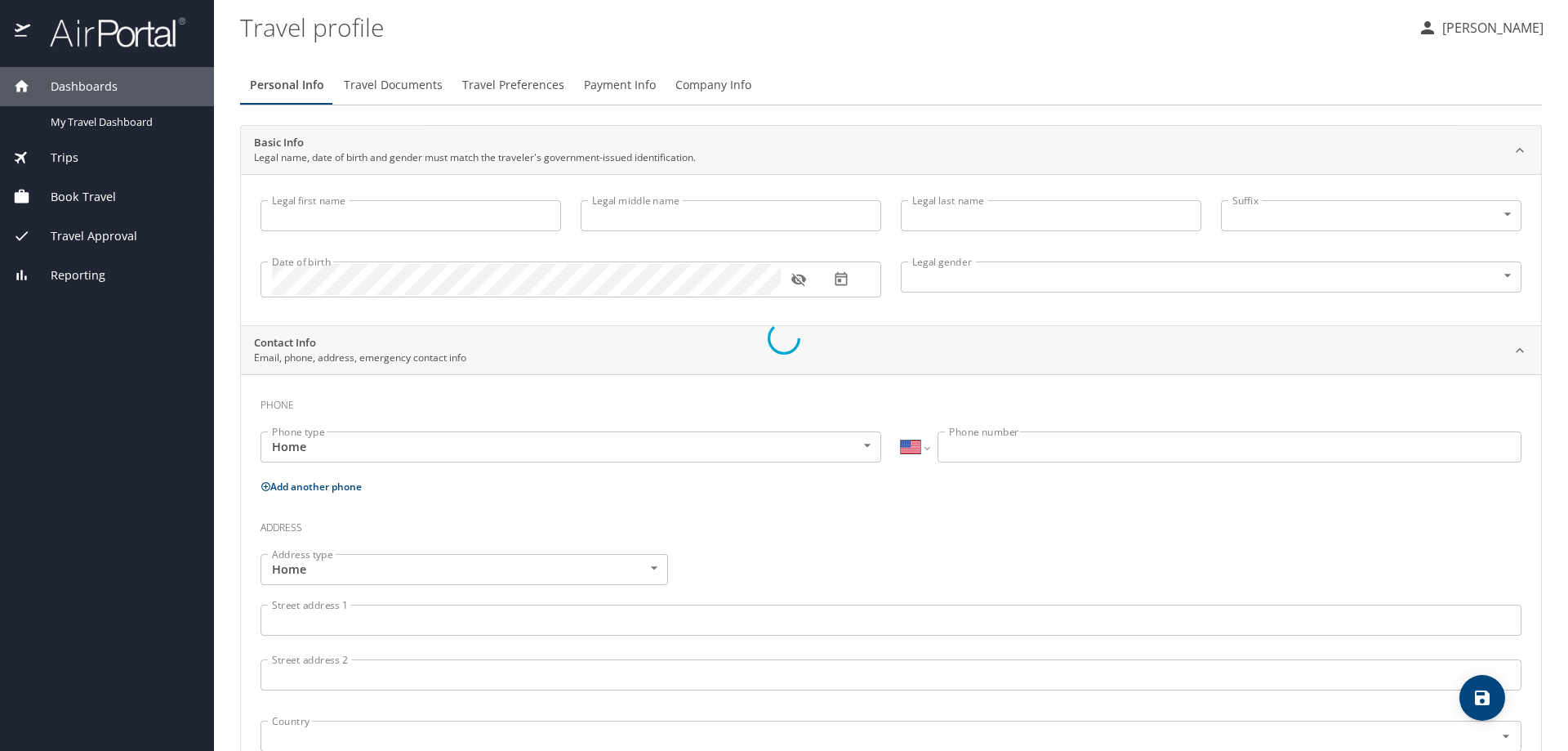
type input "[PERSON_NAME]"
type input "Loupe"
type input "[DEMOGRAPHIC_DATA]"
select select "US"
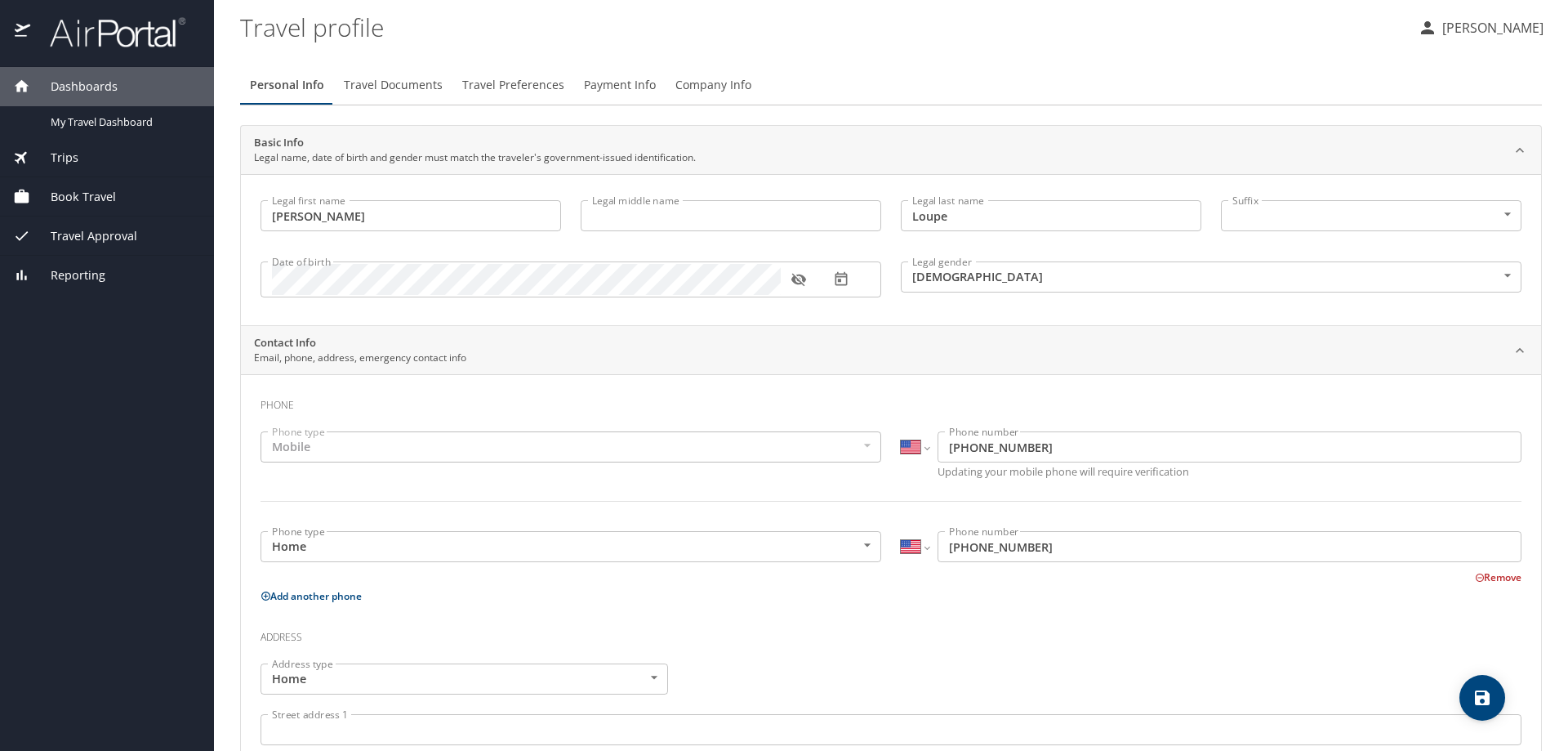
click at [152, 234] on div "Travel Approval" at bounding box center [107, 236] width 188 height 18
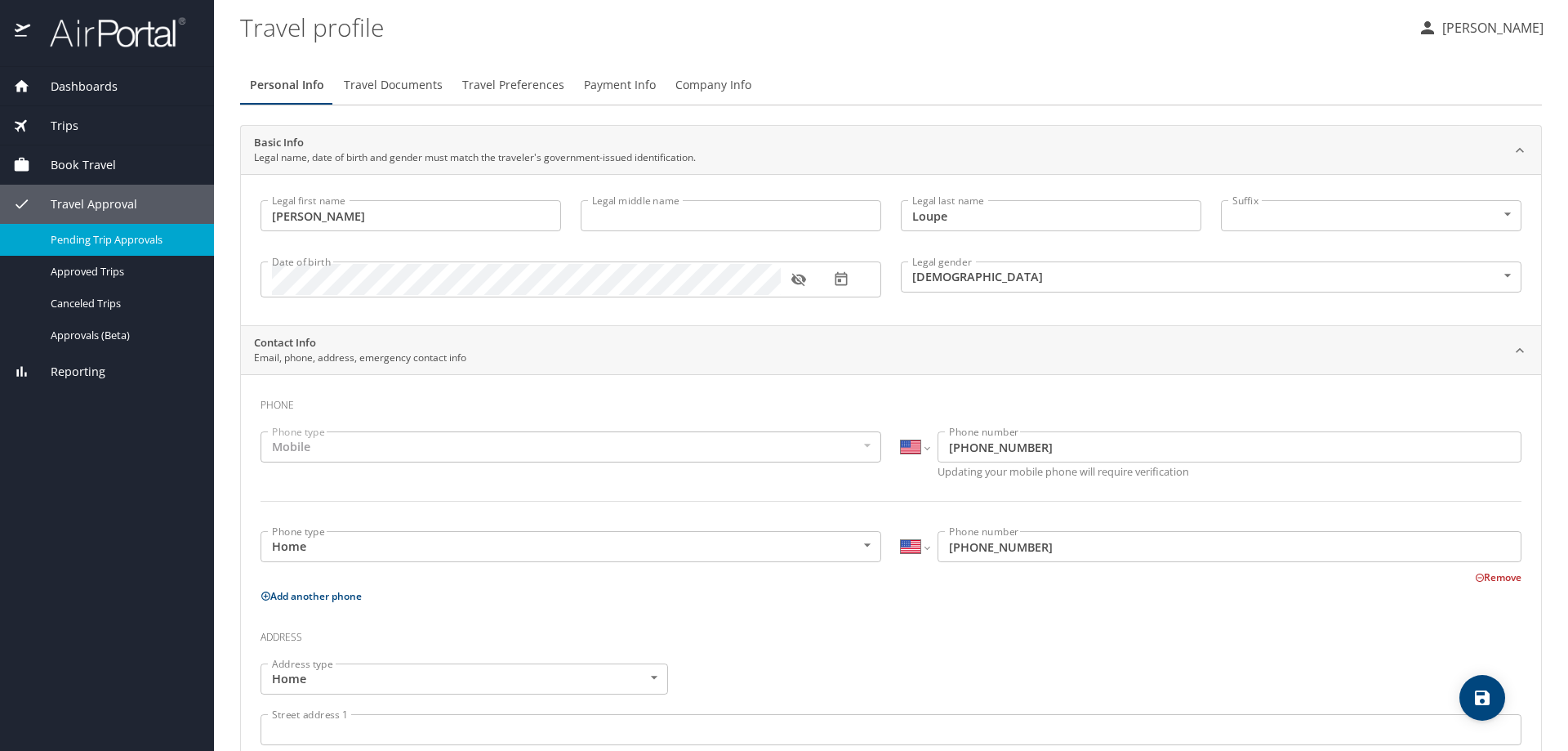
click at [164, 242] on span "Pending Trip Approvals" at bounding box center [122, 240] width 143 height 15
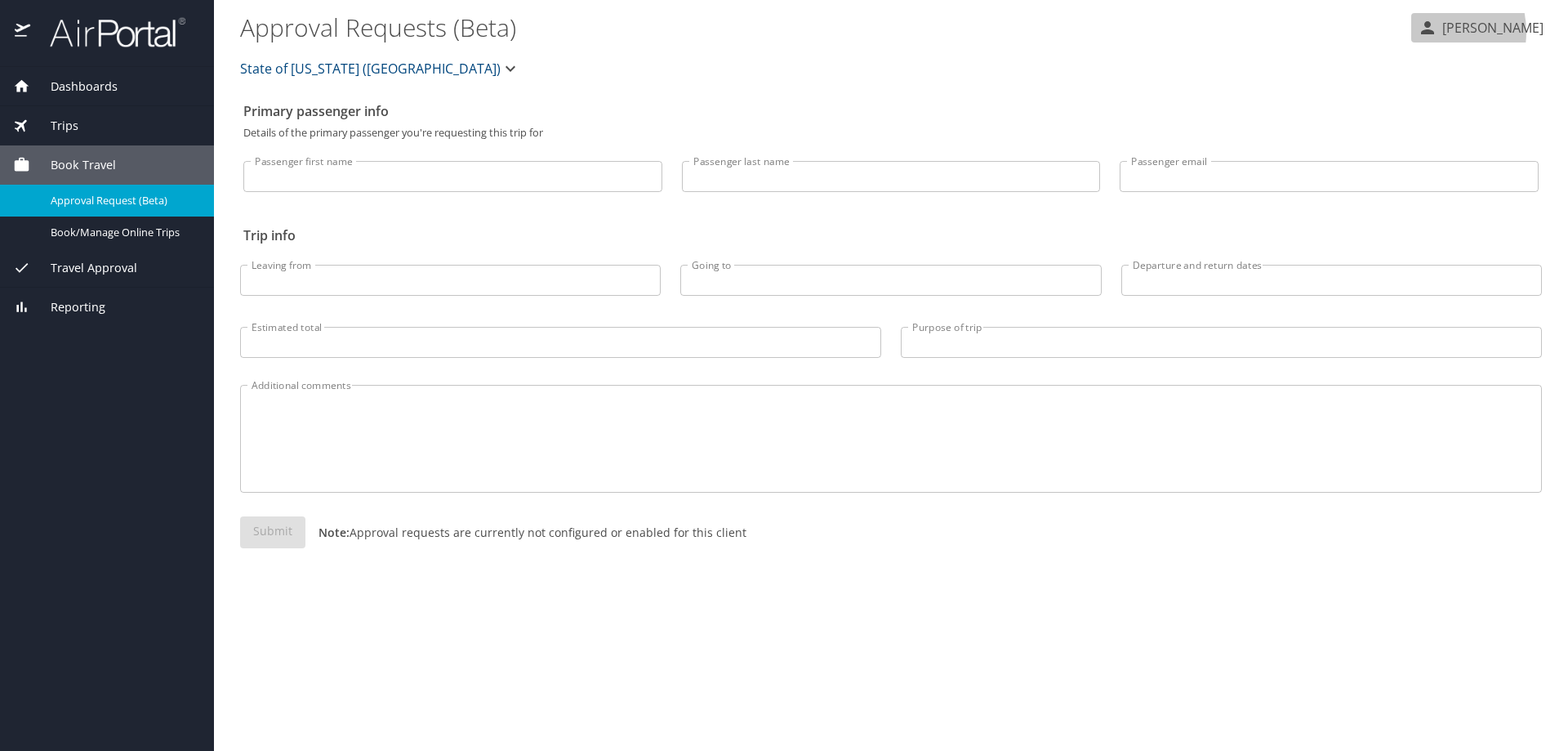
click at [1435, 32] on icon "button" at bounding box center [1428, 28] width 13 height 13
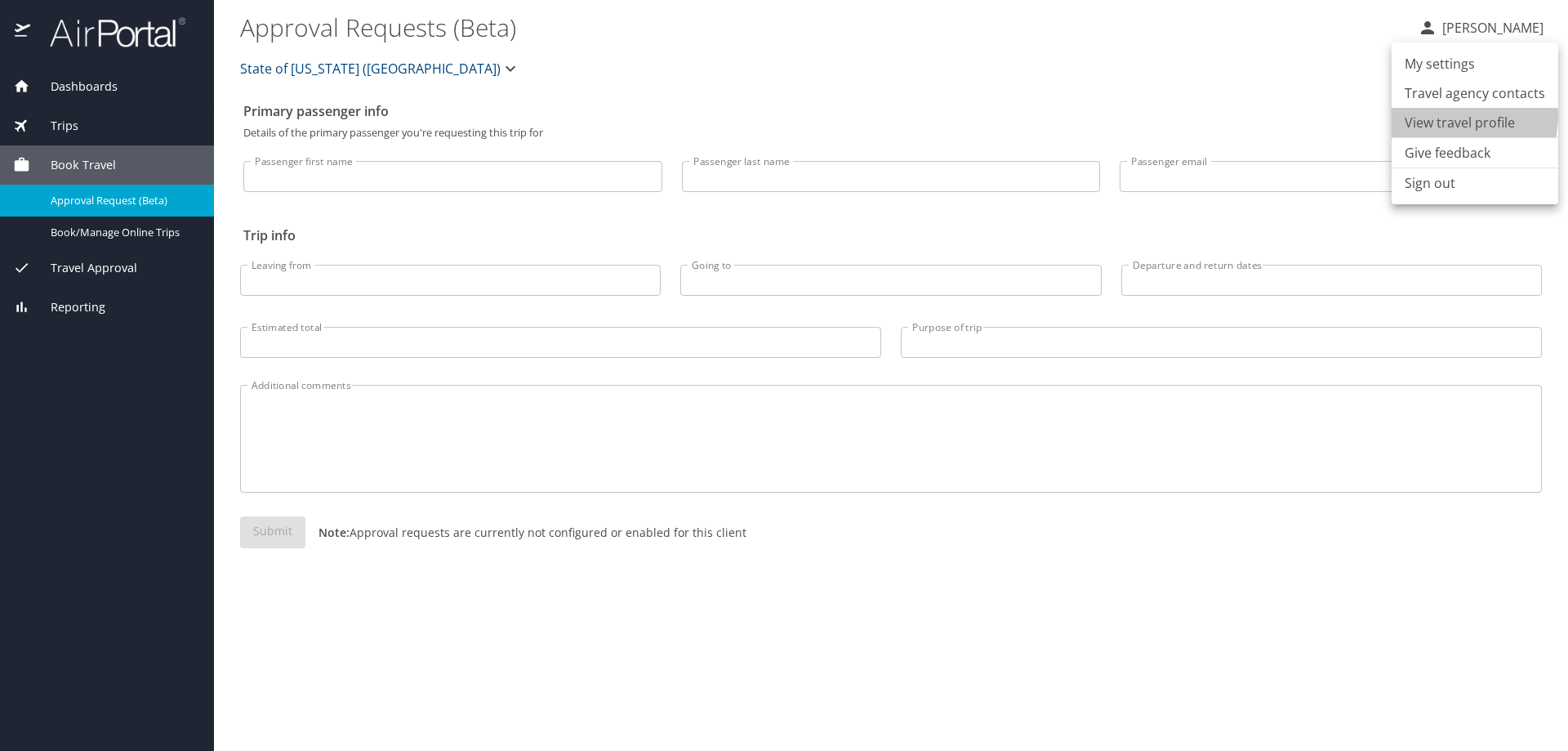
click at [1457, 116] on li "View travel profile" at bounding box center [1475, 122] width 166 height 29
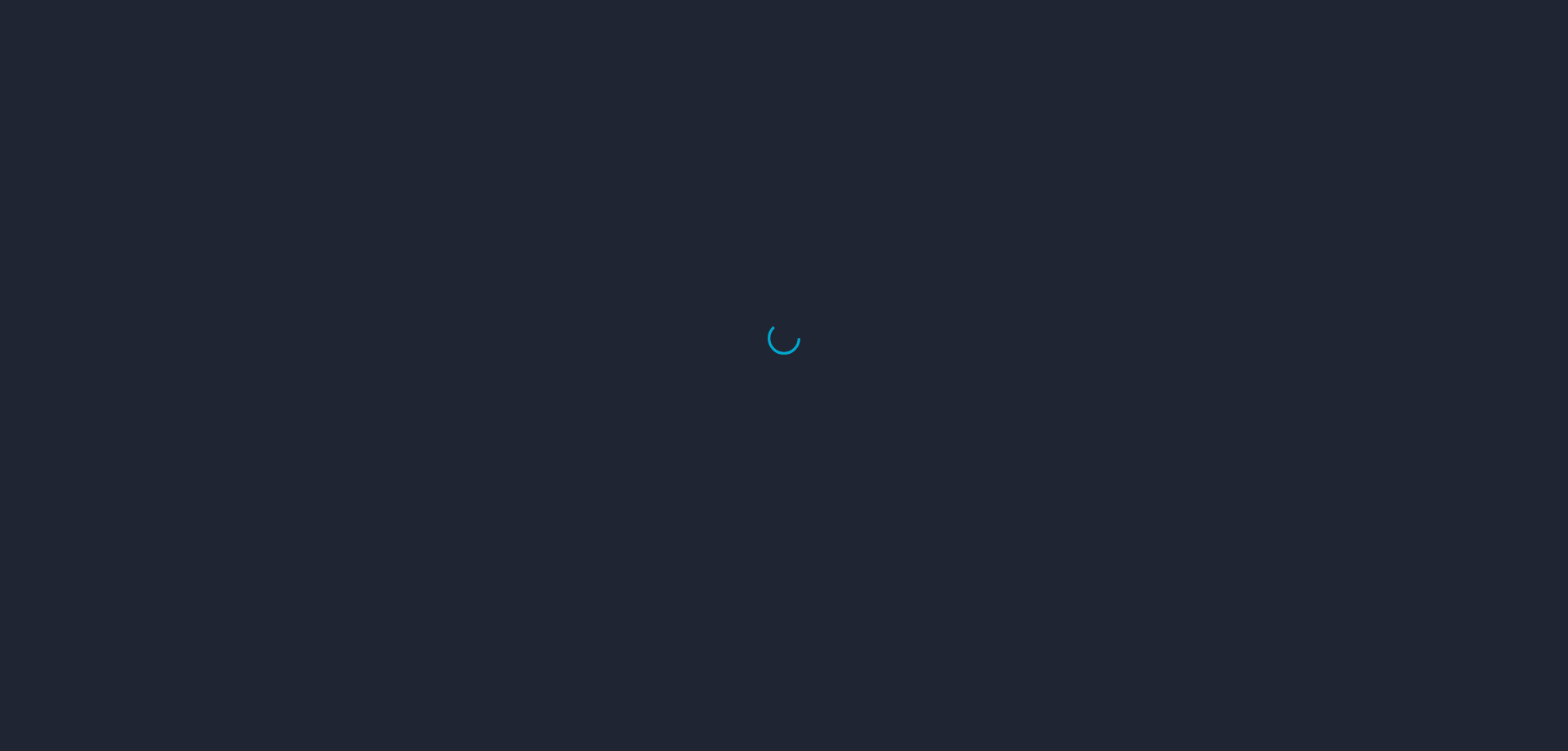
select select "US"
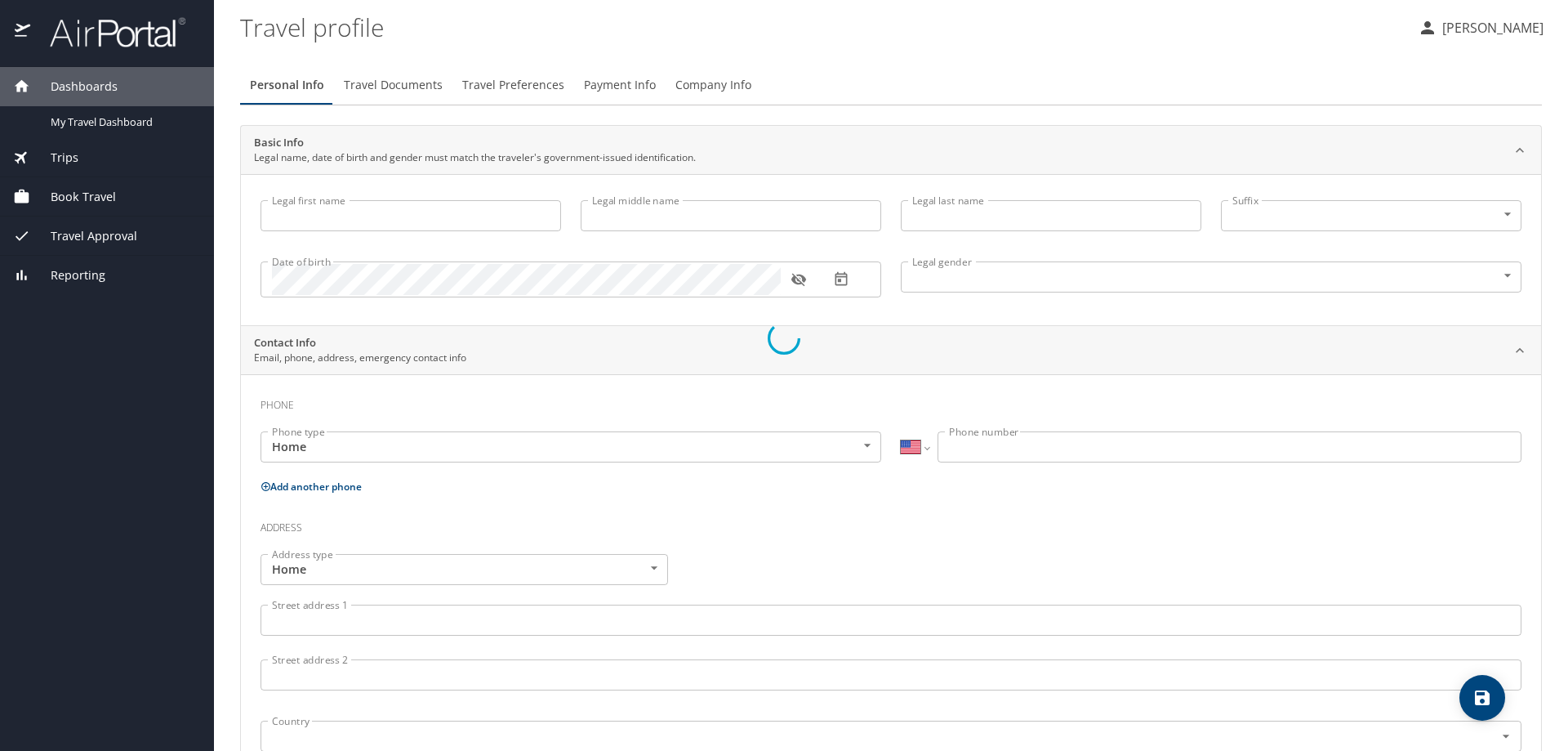
type input "[PERSON_NAME]"
type input "Loupe"
type input "[DEMOGRAPHIC_DATA]"
select select "US"
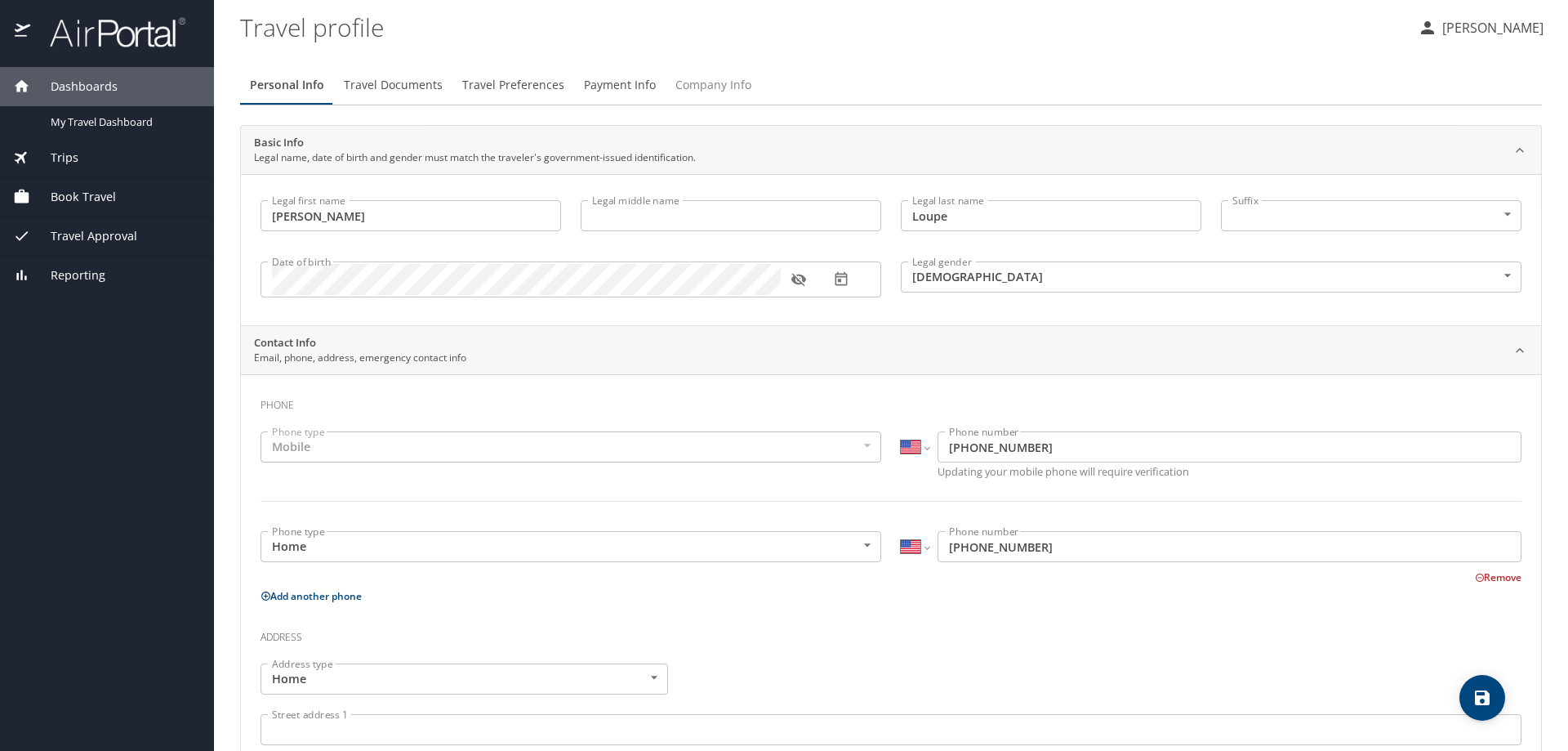
click at [712, 93] on span "Company Info" at bounding box center [714, 85] width 76 height 20
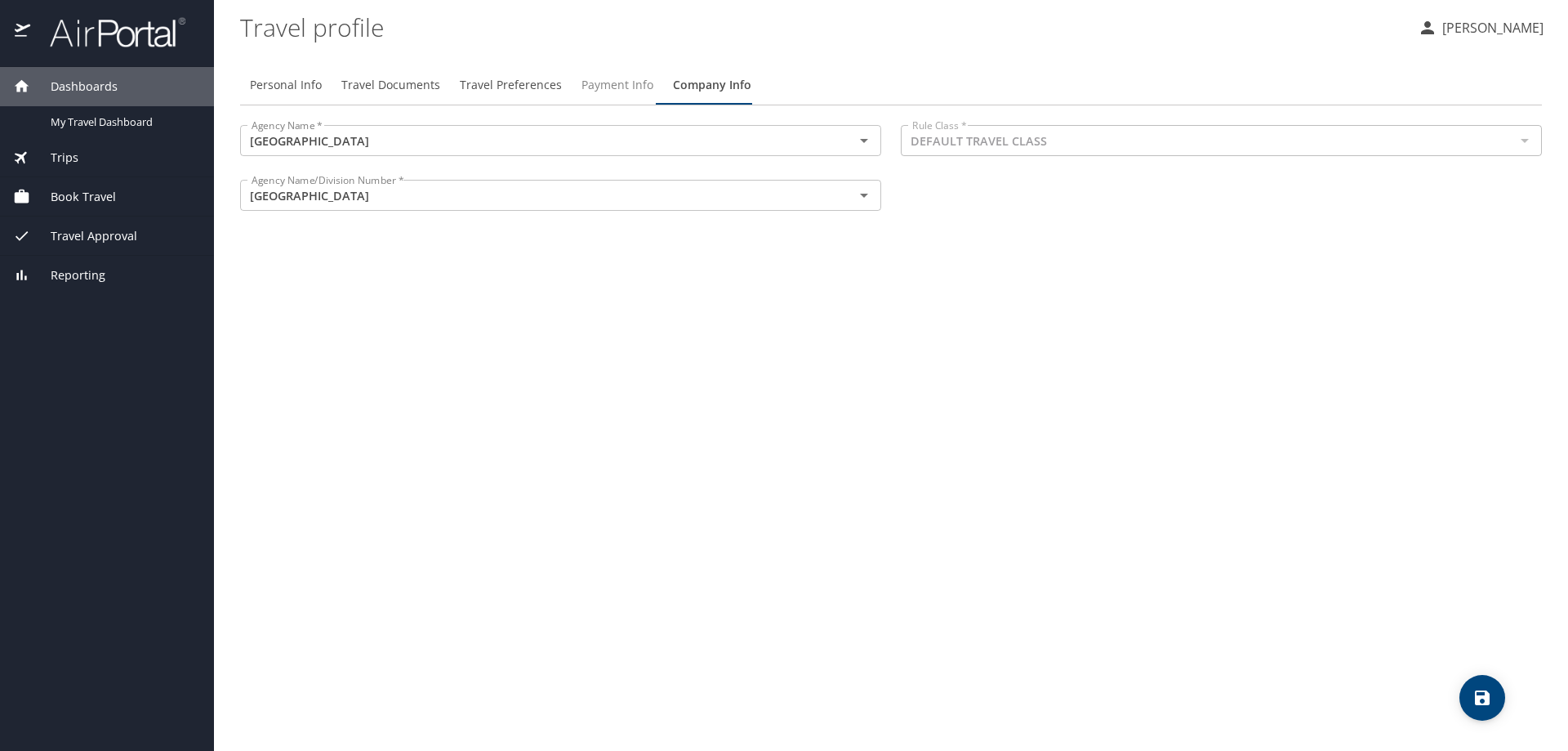
click at [632, 87] on span "Payment Info" at bounding box center [618, 85] width 72 height 20
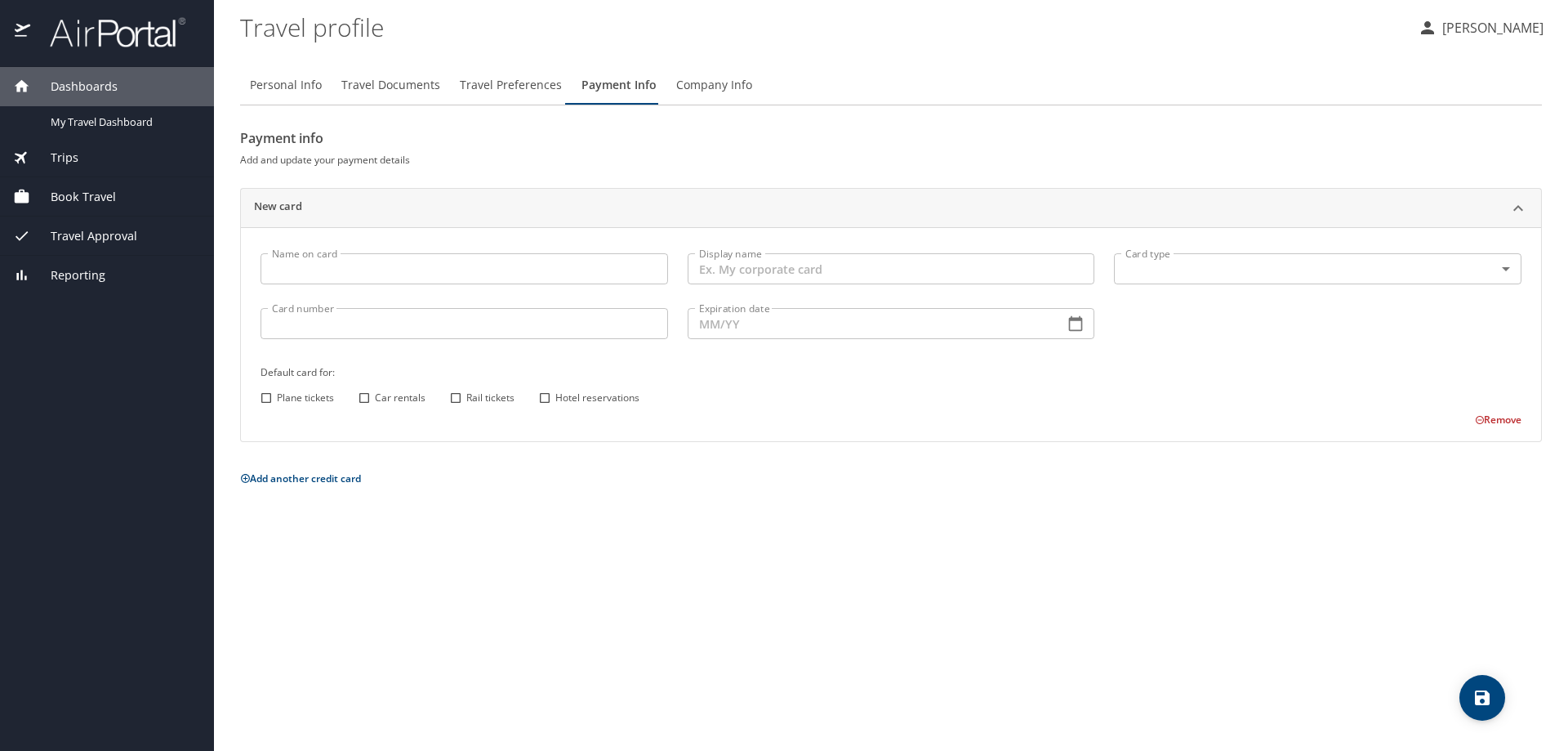
click at [544, 84] on span "Travel Preferences" at bounding box center [510, 85] width 102 height 20
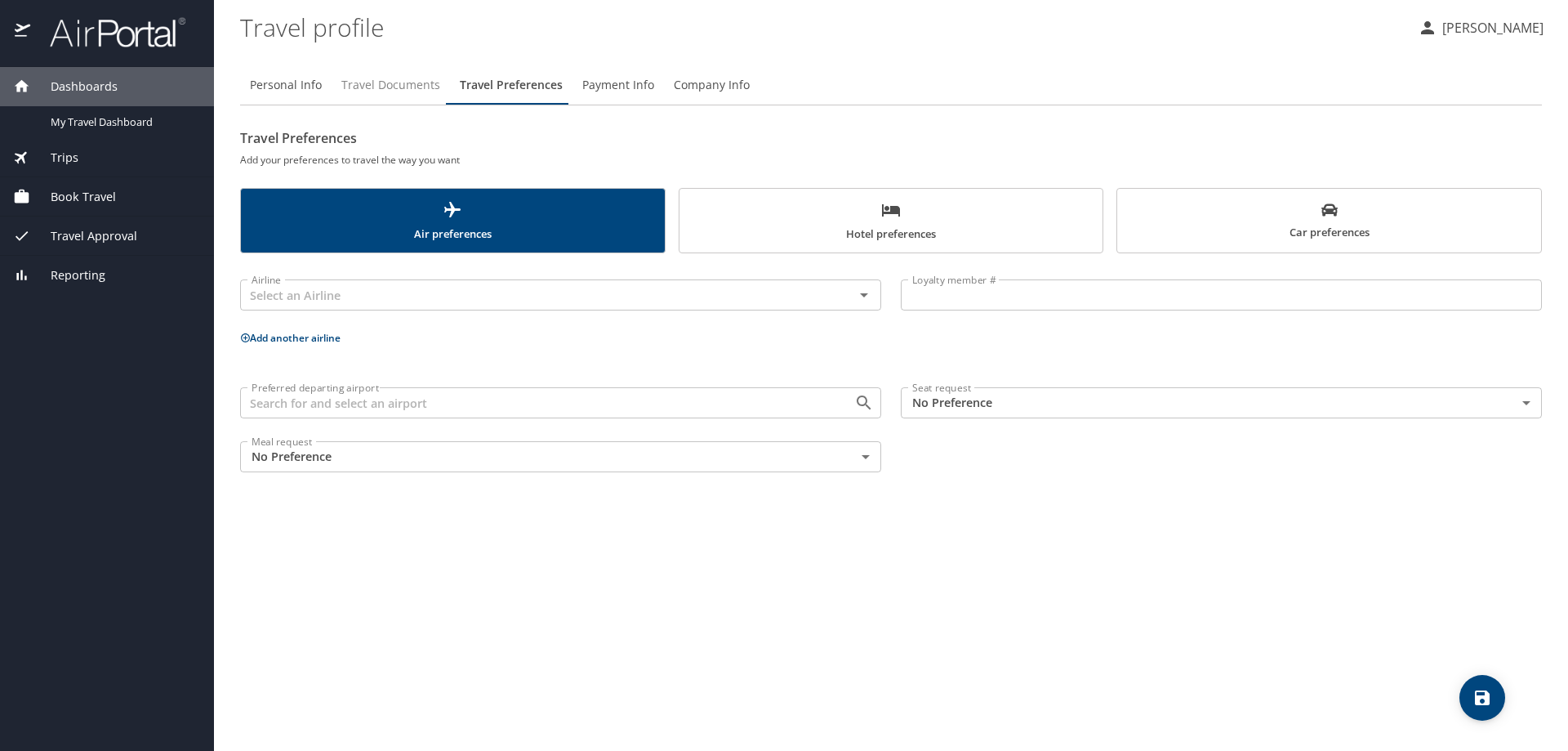
click at [403, 78] on span "Travel Documents" at bounding box center [391, 85] width 99 height 20
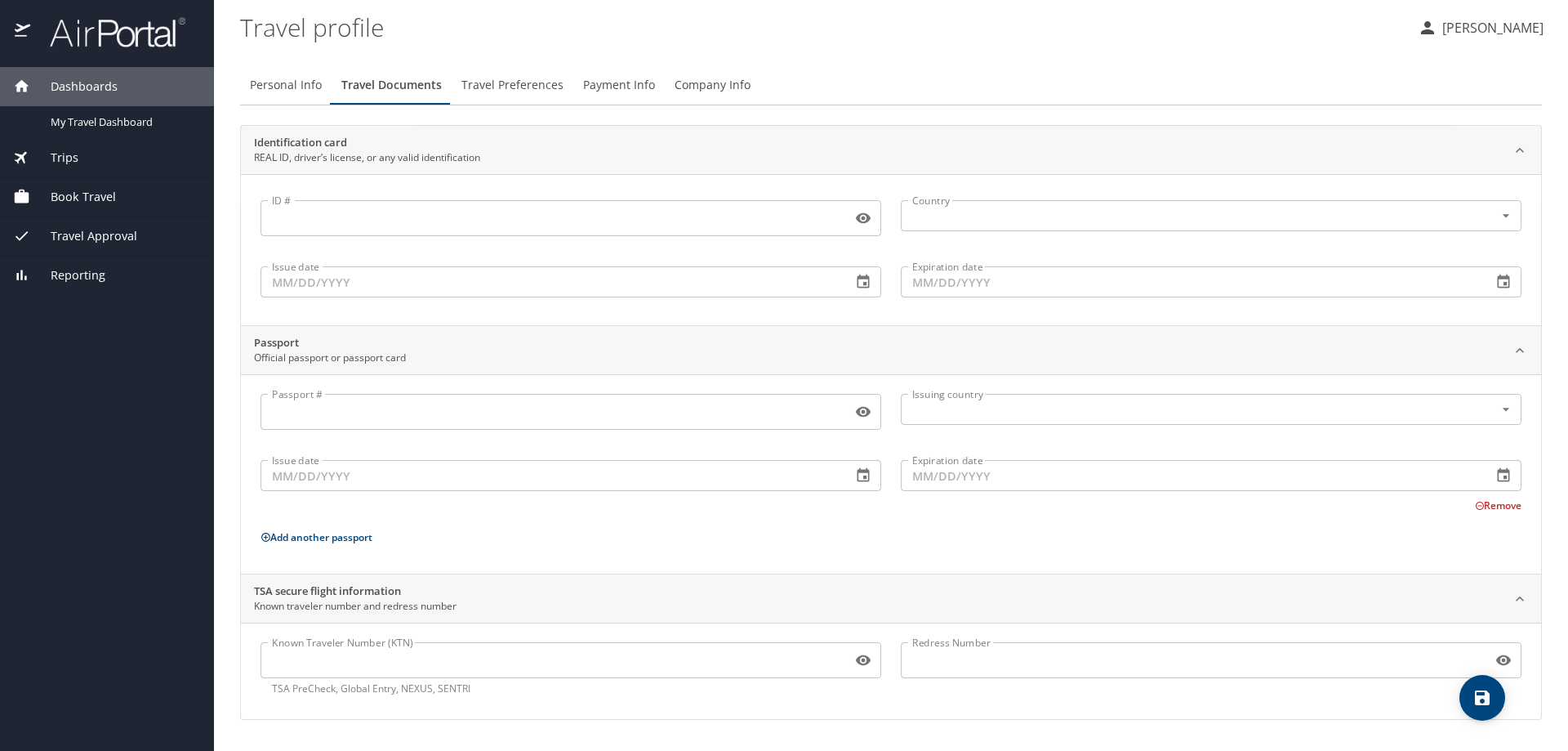
click at [304, 87] on span "Personal Info" at bounding box center [286, 85] width 72 height 20
select select "US"
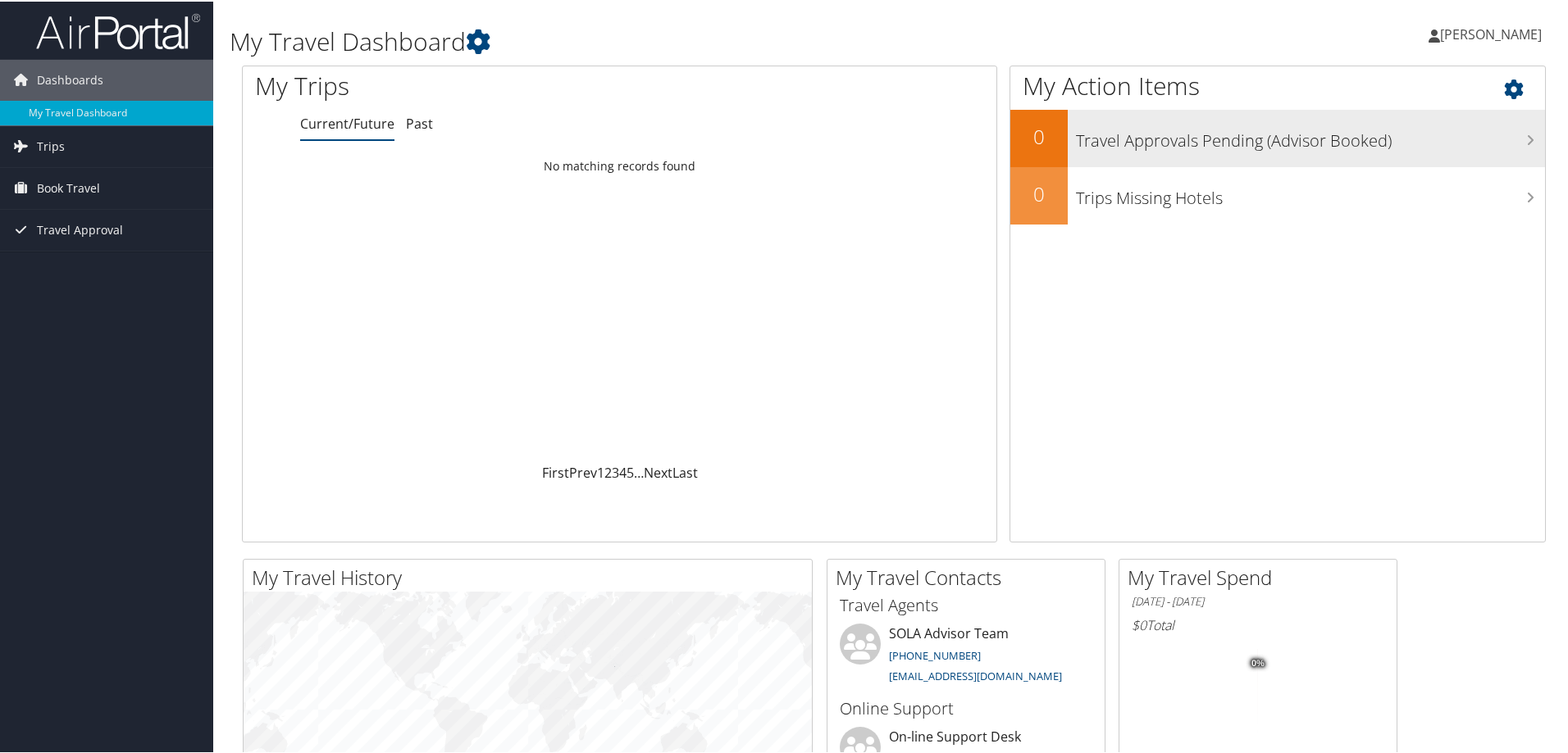
click at [1293, 139] on h3 "Travel Approvals Pending (Advisor Booked)" at bounding box center [1310, 135] width 469 height 31
